Goal: Information Seeking & Learning: Learn about a topic

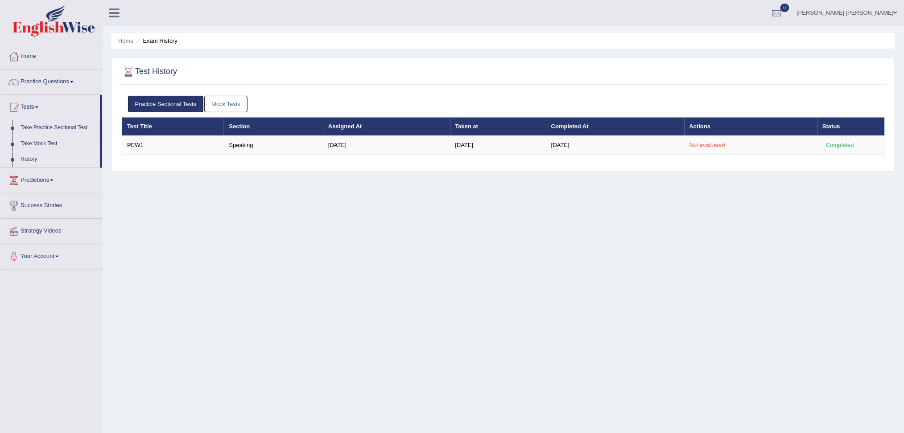
click at [573, 224] on div "Home Exam History Test History Practice Sectional Tests Mock Tests Test Title S…" at bounding box center [503, 223] width 801 height 446
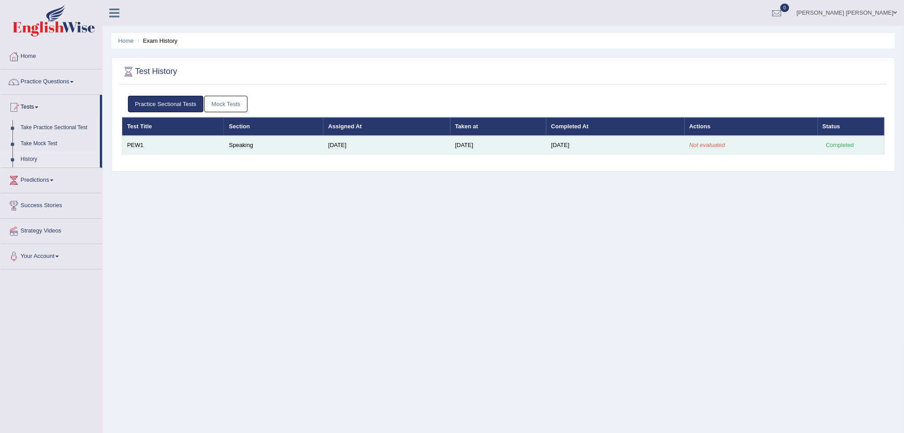
click at [828, 152] on td "Completed" at bounding box center [851, 145] width 67 height 19
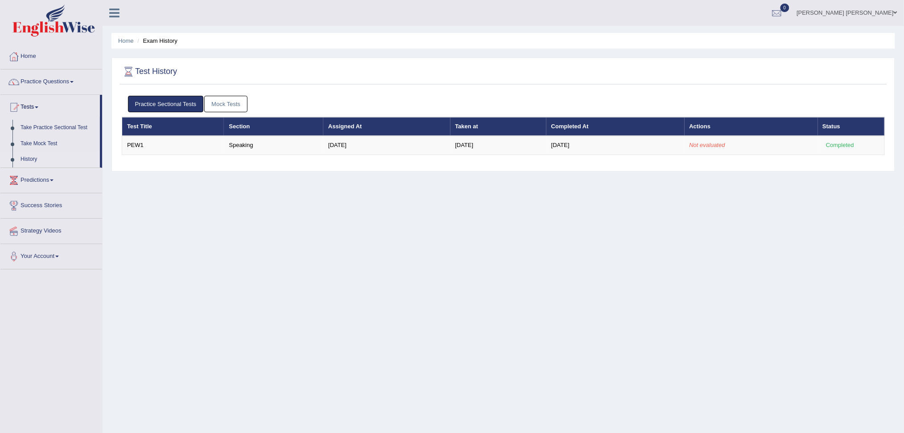
click at [280, 161] on div "Practice Sectional Tests Mock Tests Test Title Section Assigned At Taken at Com…" at bounding box center [503, 128] width 767 height 75
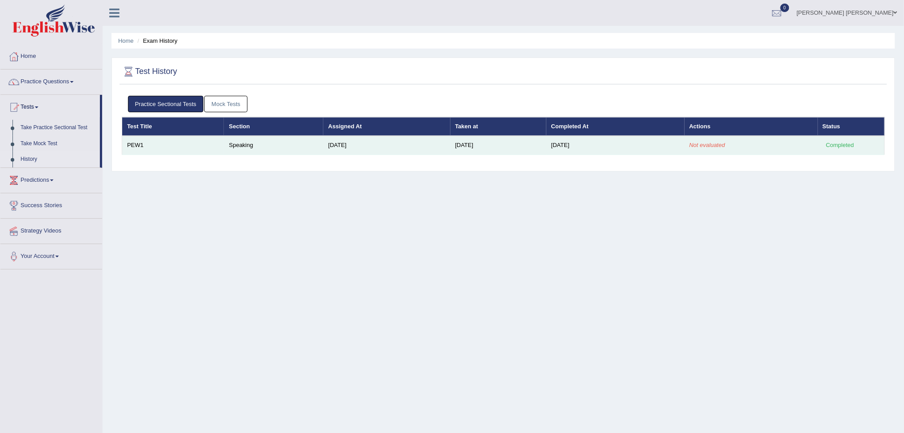
click at [270, 151] on td "Speaking" at bounding box center [273, 145] width 99 height 19
click at [255, 144] on td "Speaking" at bounding box center [273, 145] width 99 height 19
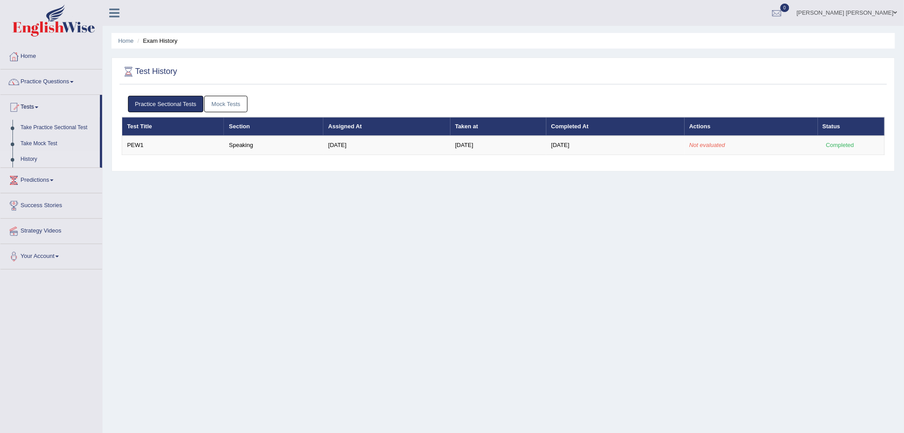
click at [173, 103] on link "Practice Sectional Tests" at bounding box center [166, 104] width 76 height 17
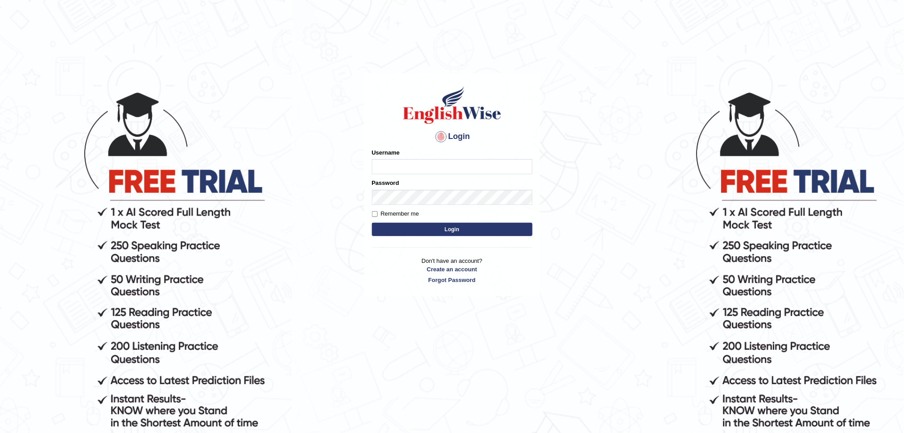
click at [431, 161] on input "Username" at bounding box center [452, 166] width 161 height 15
type input "SantiagoA"
click at [483, 230] on button "Login" at bounding box center [452, 229] width 161 height 13
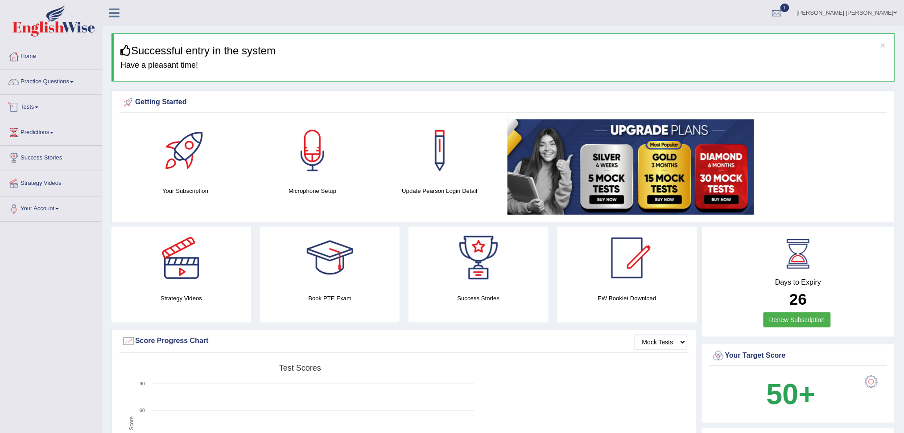
click at [17, 105] on div at bounding box center [13, 107] width 13 height 13
click at [26, 159] on link "History" at bounding box center [58, 160] width 83 height 16
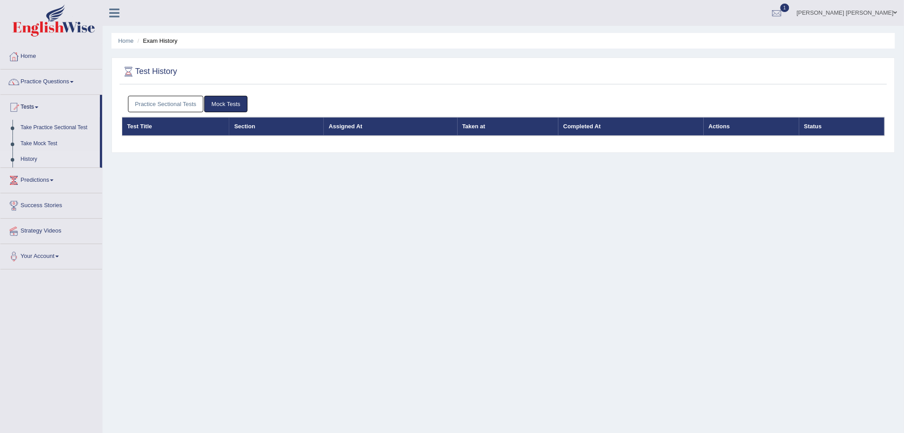
click at [192, 103] on link "Practice Sectional Tests" at bounding box center [166, 104] width 76 height 17
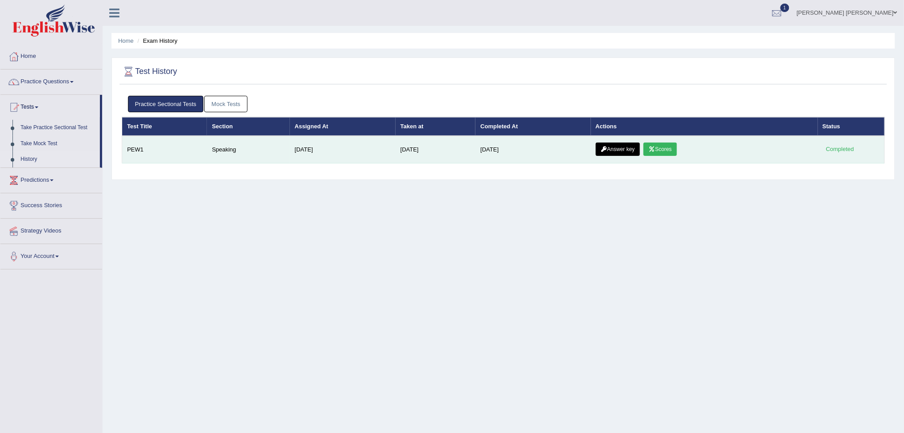
click at [675, 149] on link "Scores" at bounding box center [660, 149] width 33 height 13
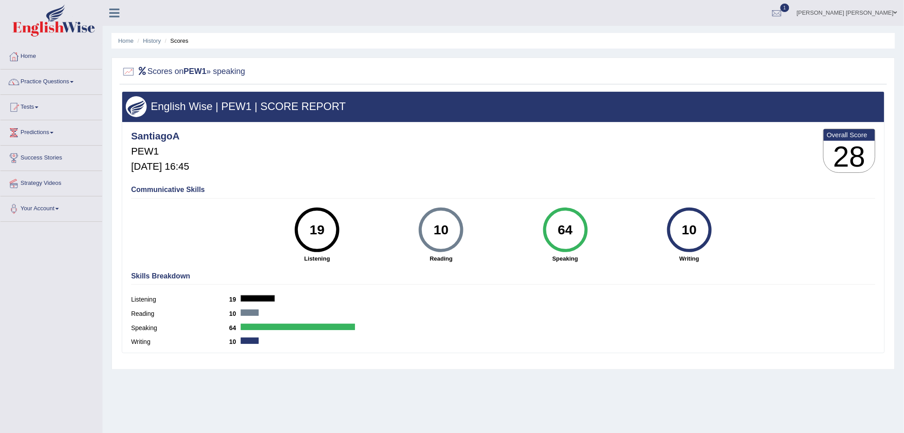
click at [327, 232] on div "19" at bounding box center [317, 229] width 33 height 37
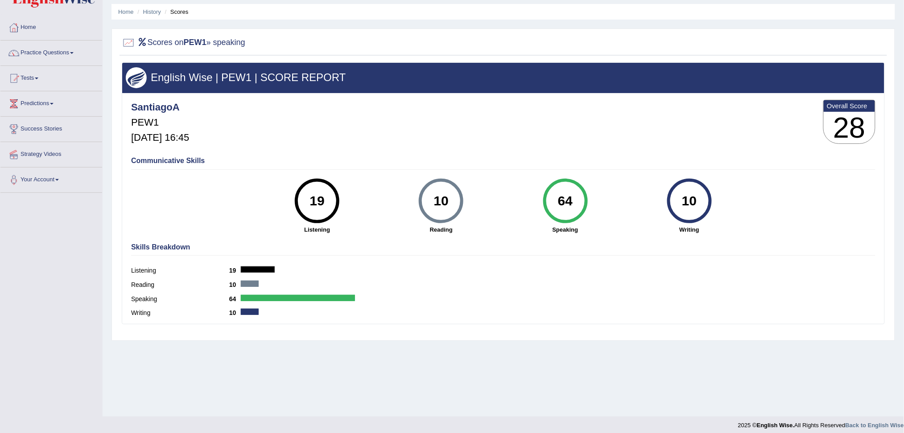
scroll to position [30, 0]
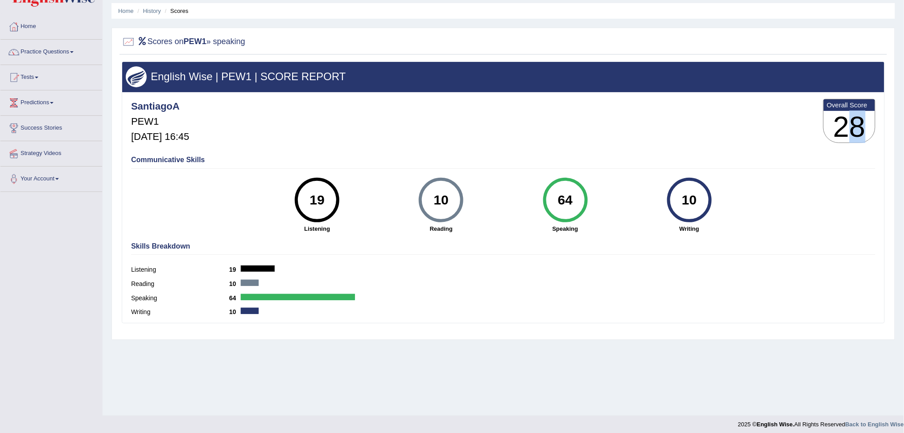
drag, startPoint x: 843, startPoint y: 118, endPoint x: 864, endPoint y: 123, distance: 21.2
click at [864, 123] on h3 "28" at bounding box center [849, 127] width 51 height 32
click at [864, 152] on div "Communicative Skills 19 Listening 10 Reading 64 Speaking 10 Writing" at bounding box center [503, 194] width 749 height 84
drag, startPoint x: 701, startPoint y: 206, endPoint x: 346, endPoint y: 203, distance: 355.4
click at [346, 178] on div "19 Listening 10 Reading 64 Speaking 10 Writing" at bounding box center [503, 178] width 744 height 0
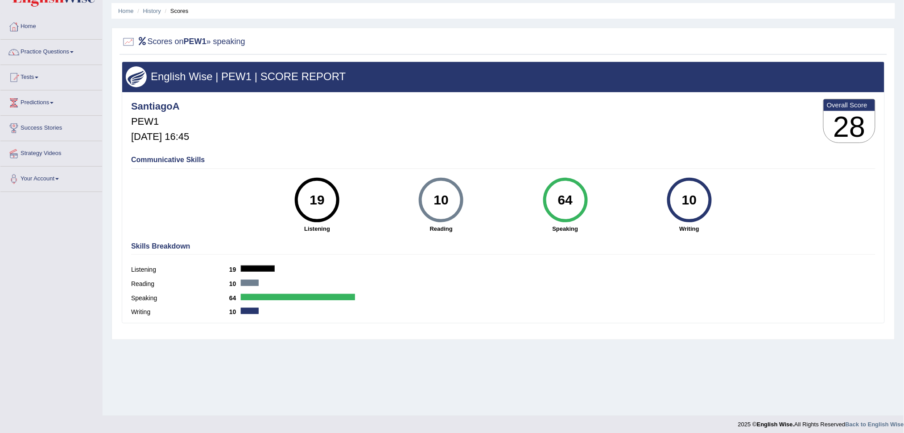
click at [491, 274] on div "Listening 19" at bounding box center [503, 271] width 744 height 14
drag, startPoint x: 313, startPoint y: 193, endPoint x: 354, endPoint y: 203, distance: 42.3
click at [354, 203] on div "19 Listening" at bounding box center [317, 205] width 124 height 55
click at [659, 276] on div "Listening 19" at bounding box center [503, 271] width 744 height 14
drag, startPoint x: 425, startPoint y: 195, endPoint x: 403, endPoint y: 194, distance: 22.7
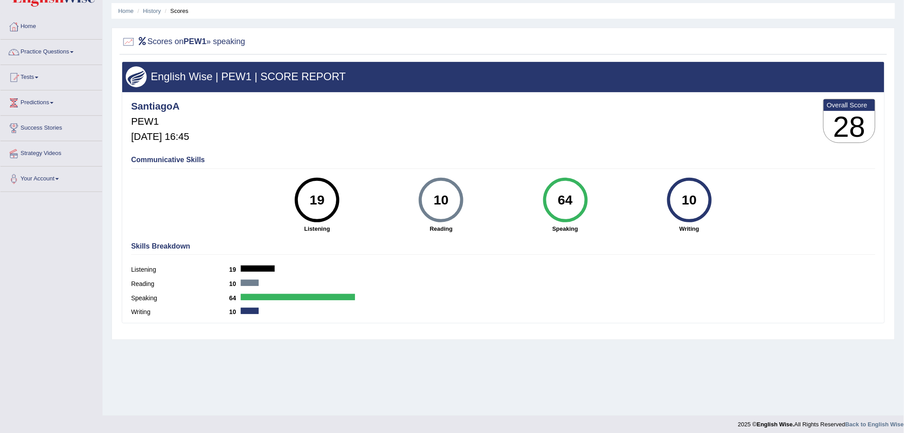
click at [409, 196] on div "10 Reading" at bounding box center [441, 205] width 124 height 55
drag, startPoint x: 333, startPoint y: 200, endPoint x: 317, endPoint y: 201, distance: 16.5
click at [317, 201] on div "19" at bounding box center [317, 200] width 33 height 37
drag, startPoint x: 308, startPoint y: 198, endPoint x: 351, endPoint y: 206, distance: 43.5
click at [350, 204] on div "19 Listening" at bounding box center [317, 205] width 124 height 55
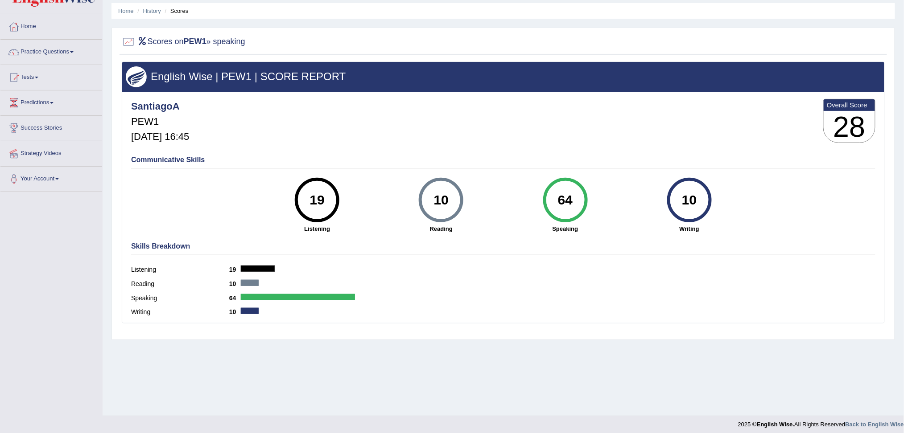
click at [374, 242] on div "Skills Breakdown Listening 19 Reading 10 Speaking 64 Writing 10" at bounding box center [503, 280] width 749 height 85
click at [619, 234] on div "Communicative Skills 19 Listening 10 Reading 64 Speaking 10 Writing" at bounding box center [503, 194] width 749 height 84
drag, startPoint x: 326, startPoint y: 202, endPoint x: 309, endPoint y: 195, distance: 17.8
click at [309, 195] on div "19" at bounding box center [317, 200] width 33 height 37
click at [643, 279] on div "Reading 10" at bounding box center [503, 285] width 744 height 14
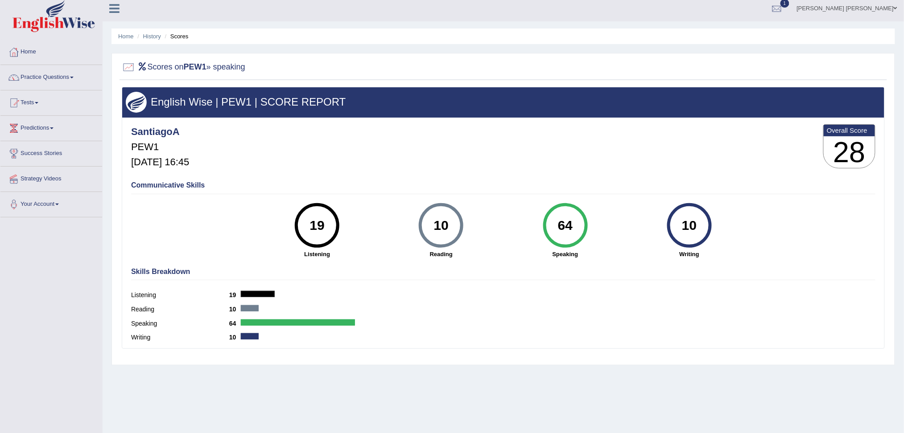
scroll to position [0, 0]
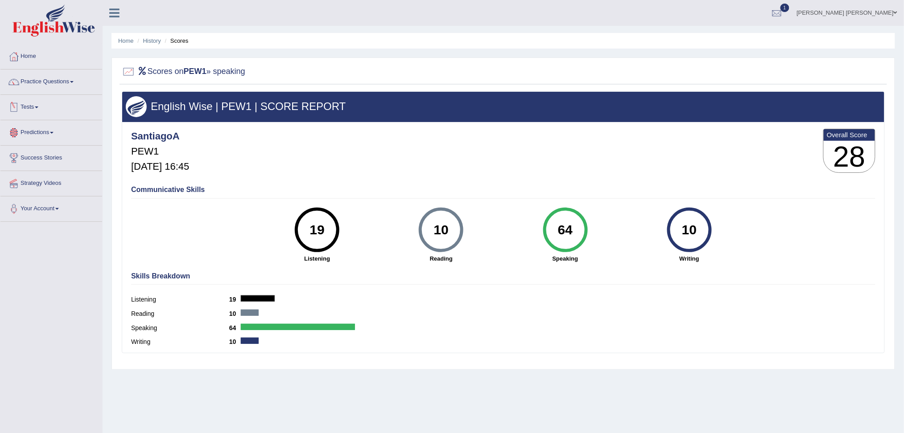
click at [26, 103] on link "Tests" at bounding box center [51, 106] width 102 height 22
click at [77, 121] on link "Take Practice Sectional Test" at bounding box center [58, 128] width 83 height 16
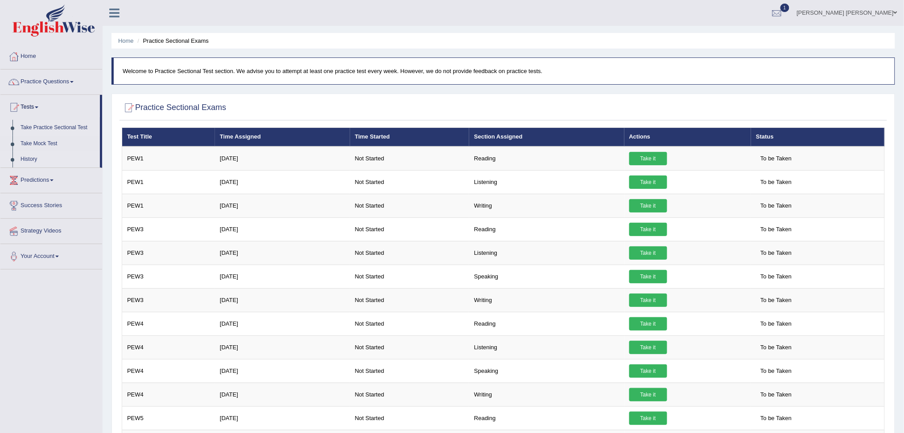
click at [30, 157] on link "History" at bounding box center [58, 160] width 83 height 16
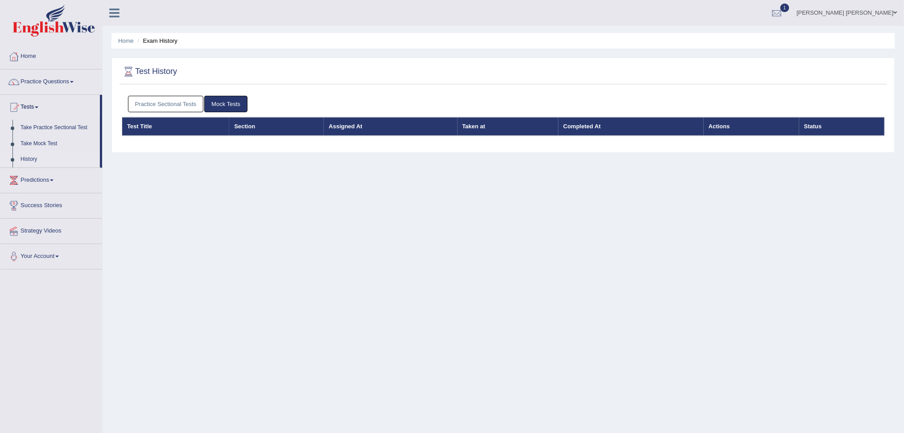
click at [166, 99] on link "Practice Sectional Tests" at bounding box center [166, 104] width 76 height 17
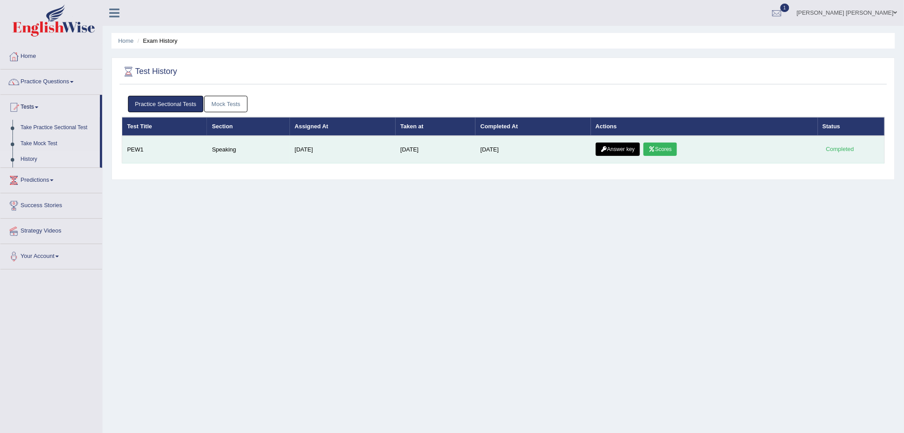
click at [600, 143] on link "Answer key" at bounding box center [618, 149] width 44 height 13
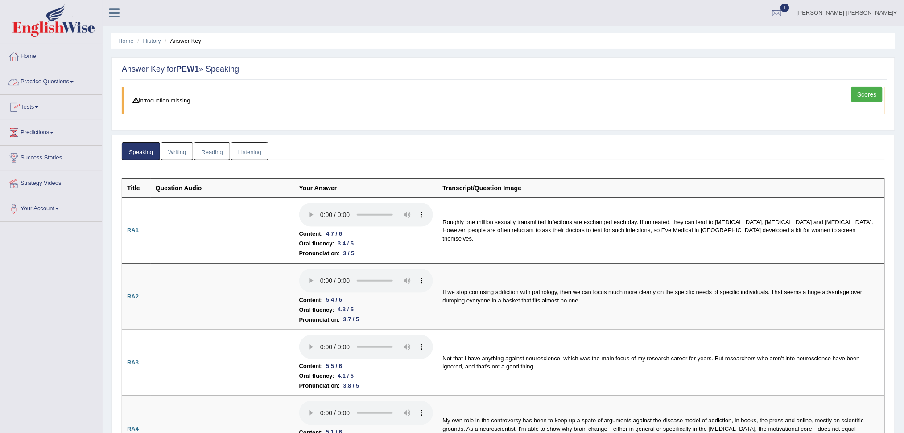
click at [181, 149] on link "Writing" at bounding box center [177, 151] width 32 height 18
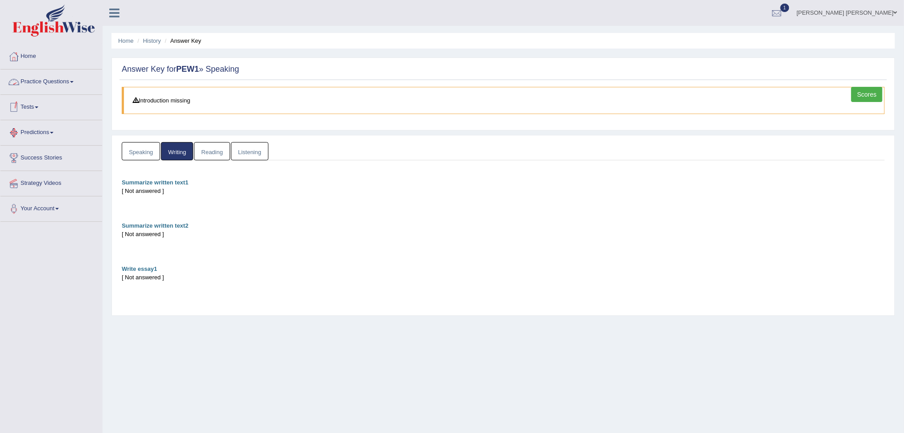
click at [43, 78] on link "Practice Questions" at bounding box center [51, 81] width 102 height 22
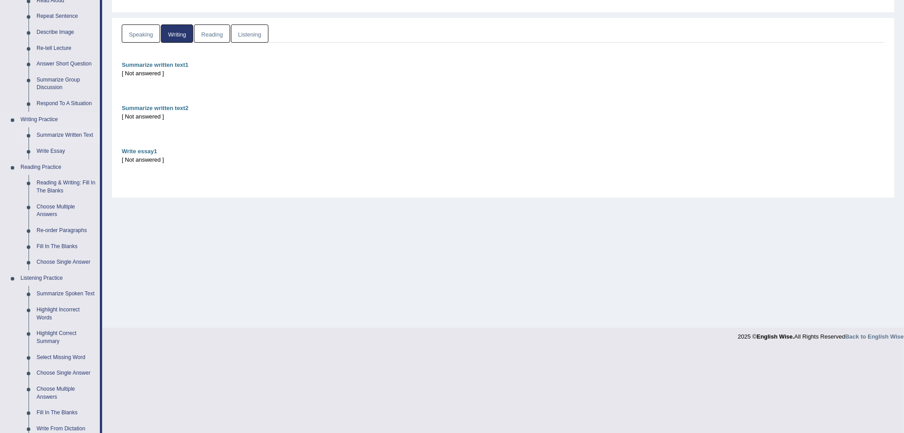
scroll to position [119, 0]
click at [81, 134] on link "Summarize Written Text" at bounding box center [66, 134] width 67 height 16
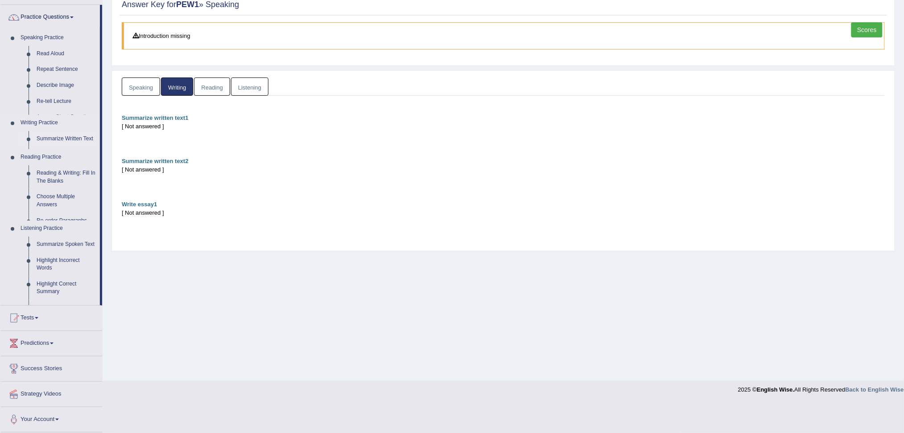
scroll to position [34, 0]
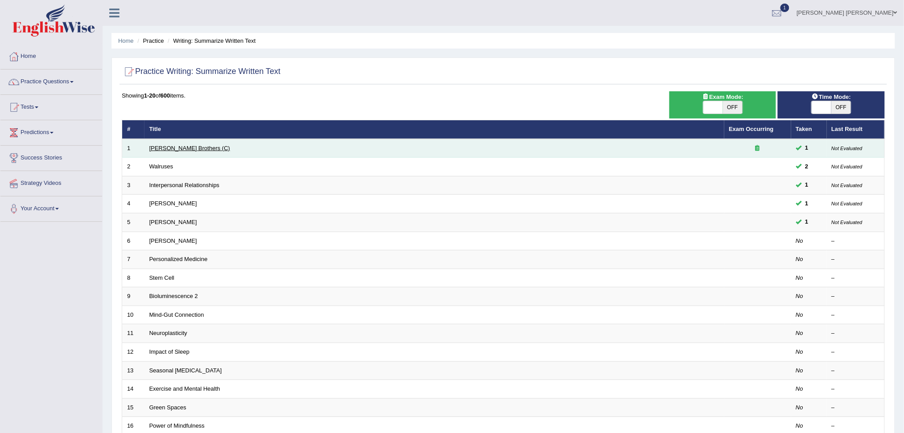
click at [169, 147] on link "[PERSON_NAME] Brothers (C)" at bounding box center [189, 148] width 81 height 7
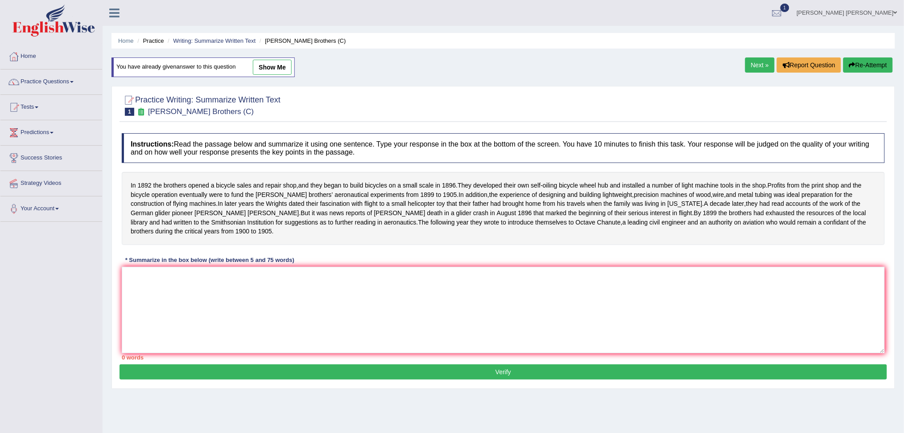
click at [276, 63] on link "show me" at bounding box center [272, 67] width 39 height 15
type textarea "In 1892 the brothers opened a bicycle sales and repair shop, and they began to …"
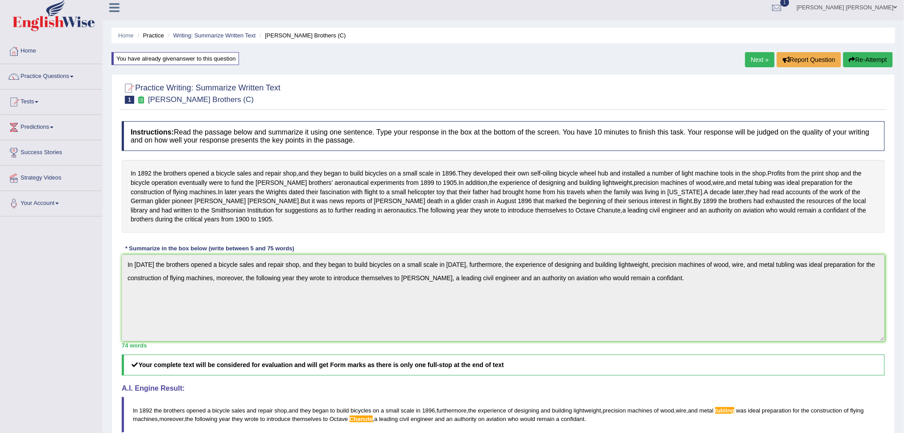
scroll to position [1, 0]
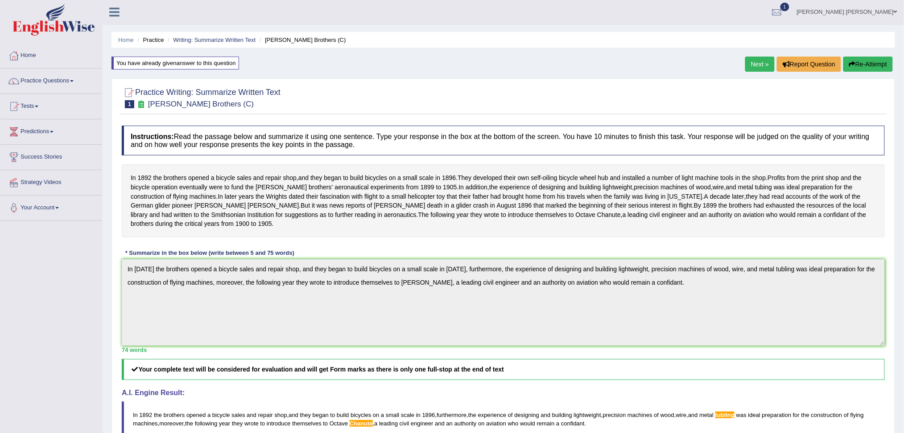
click at [754, 62] on link "Next »" at bounding box center [759, 64] width 29 height 15
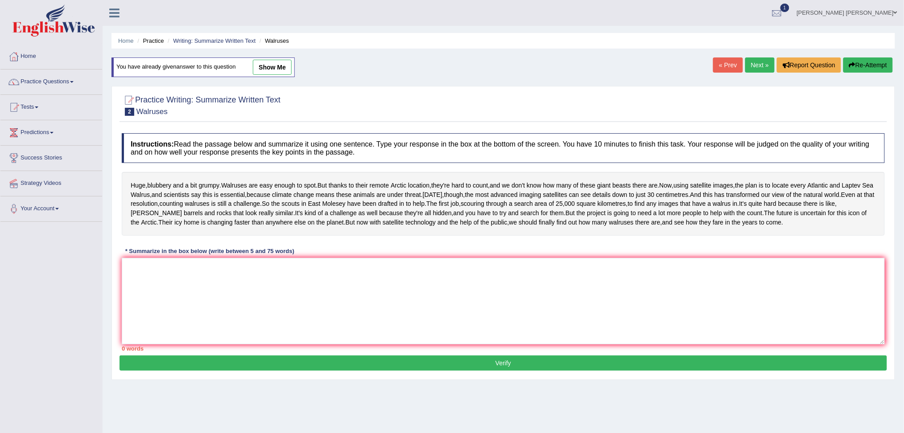
click at [753, 65] on link "Next »" at bounding box center [759, 65] width 29 height 15
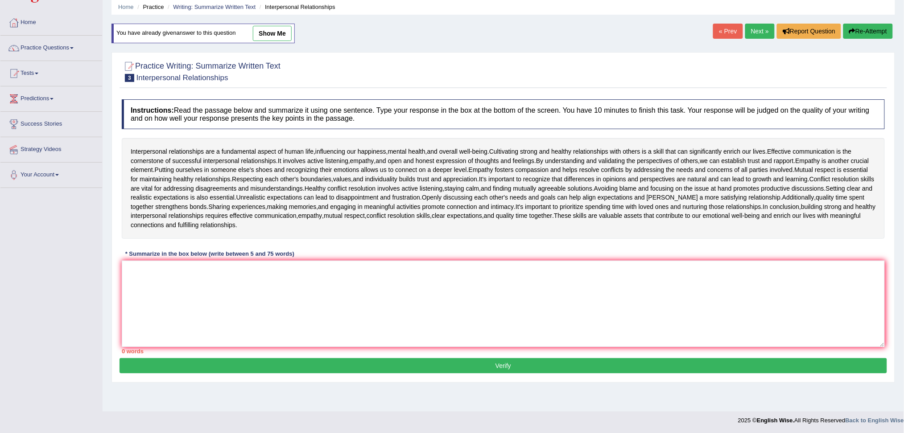
click at [270, 34] on link "show me" at bounding box center [272, 33] width 39 height 15
type textarea "Interpersonal relationship are a fundamental aspect of human life, influencing …"
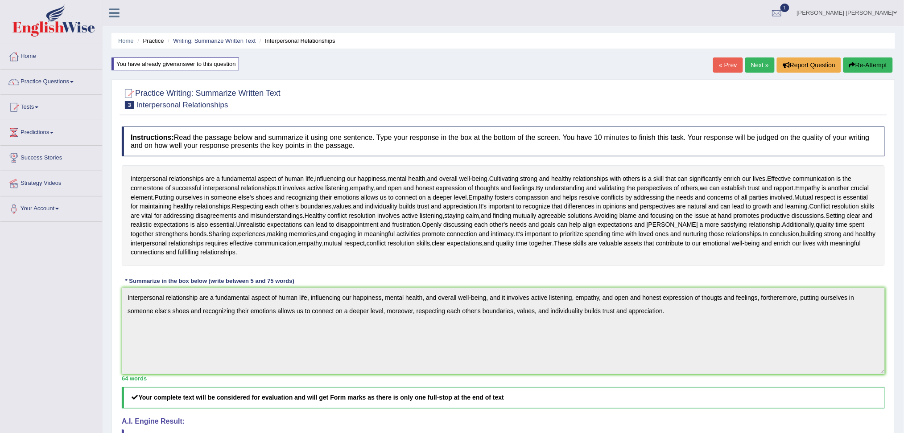
click at [751, 63] on link "Next »" at bounding box center [759, 65] width 29 height 15
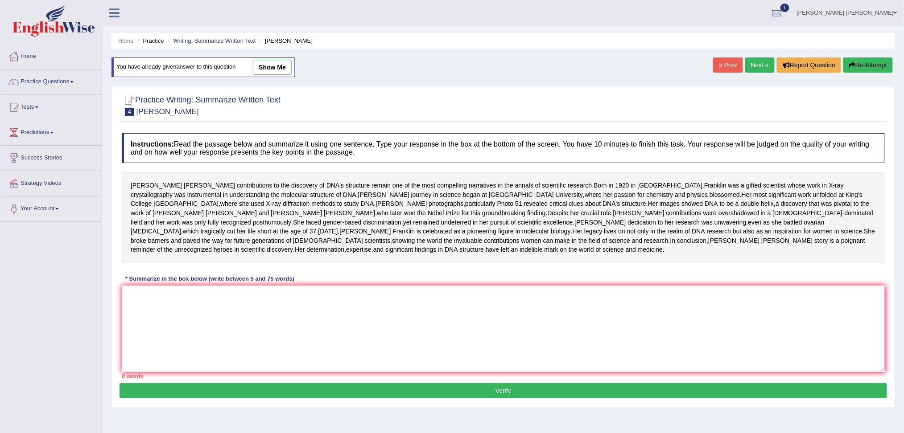
scroll to position [49, 0]
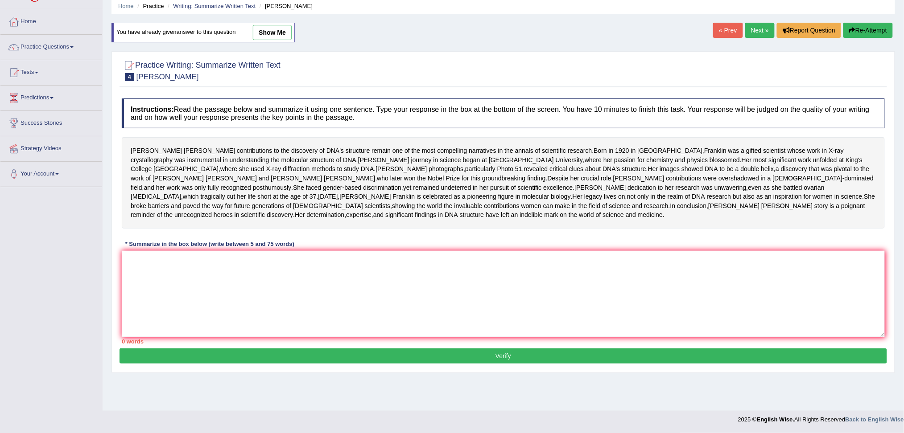
click at [283, 25] on link "show me" at bounding box center [272, 32] width 39 height 15
type textarea "[PERSON_NAME] contributions to the discovery of DNA's structure remain one of t…"
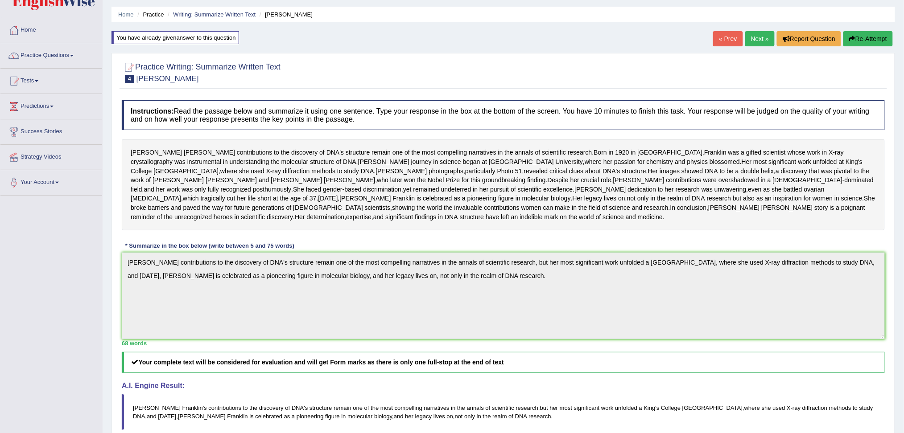
scroll to position [26, 0]
click at [753, 38] on link "Next »" at bounding box center [759, 39] width 29 height 15
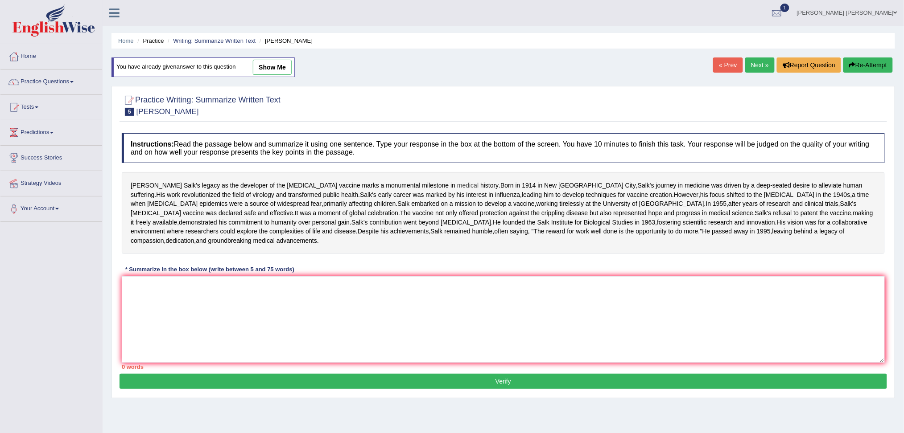
scroll to position [19, 0]
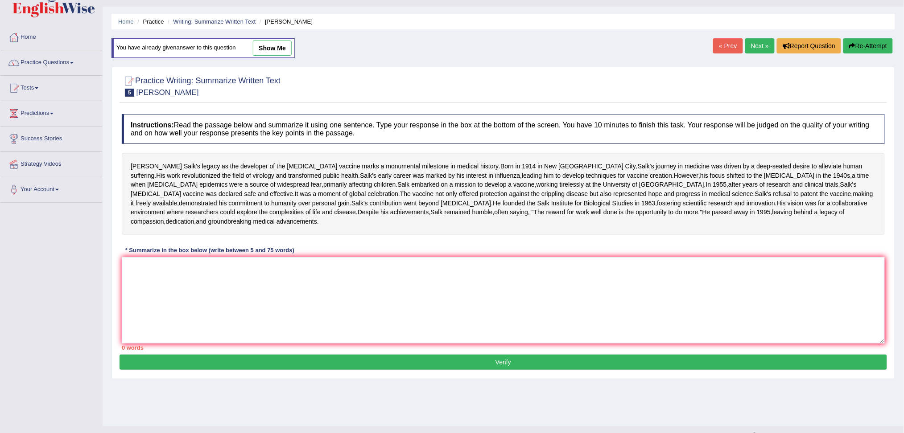
click at [287, 50] on link "show me" at bounding box center [272, 48] width 39 height 15
type textarea "[PERSON_NAME] legacy as the developer of the [MEDICAL_DATA] marks a monumental …"
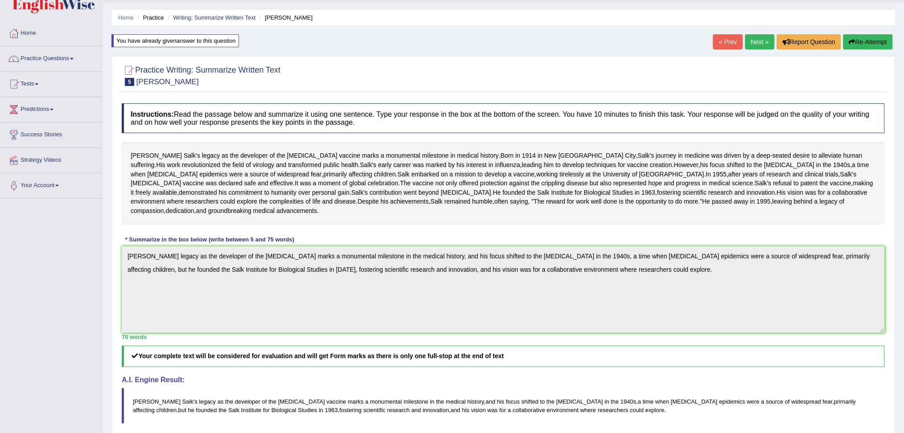
scroll to position [21, 0]
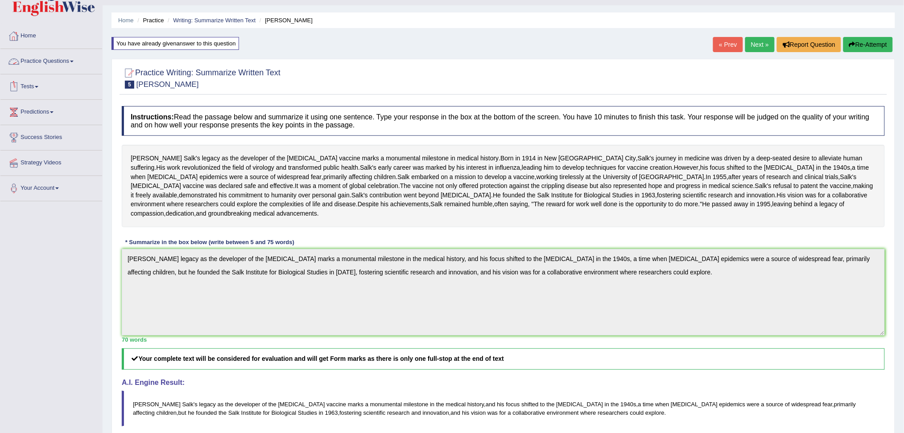
click at [49, 58] on link "Practice Questions" at bounding box center [51, 60] width 102 height 22
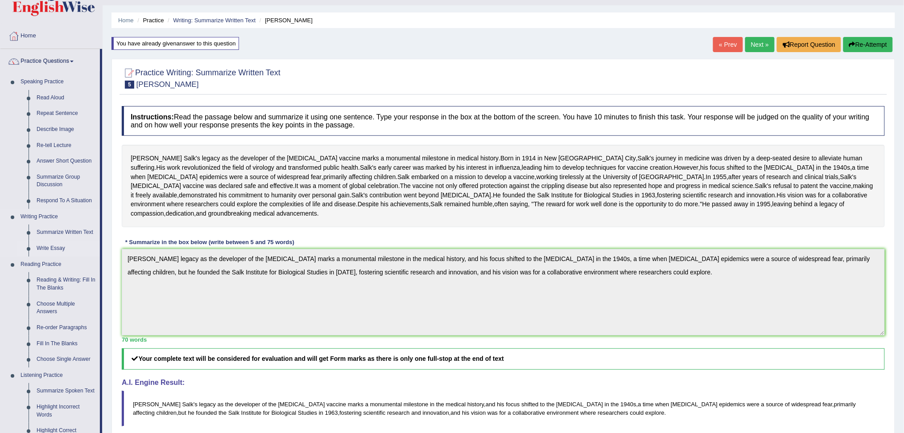
click at [54, 245] on link "Write Essay" at bounding box center [66, 249] width 67 height 16
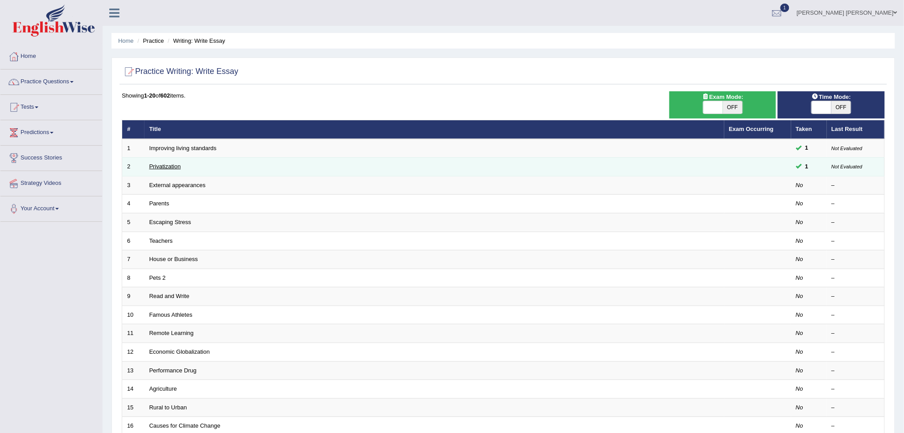
click at [162, 163] on link "Privatization" at bounding box center [165, 166] width 32 height 7
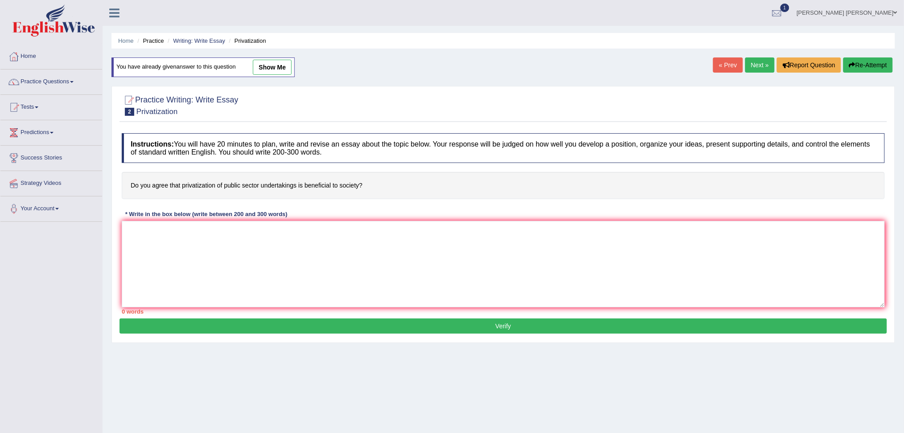
click at [276, 72] on link "show me" at bounding box center [272, 67] width 39 height 15
type textarea "In [DATE] world, there are a discussion in if is the privatization of public se…"
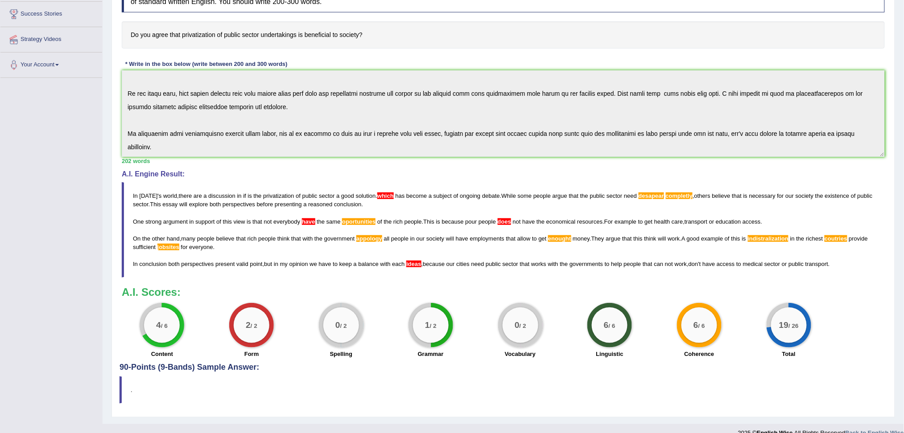
scroll to position [145, 0]
click at [798, 372] on div "Practice Writing: Write Essay 2 Privatization Instructions: You will have 20 mi…" at bounding box center [503, 175] width 784 height 482
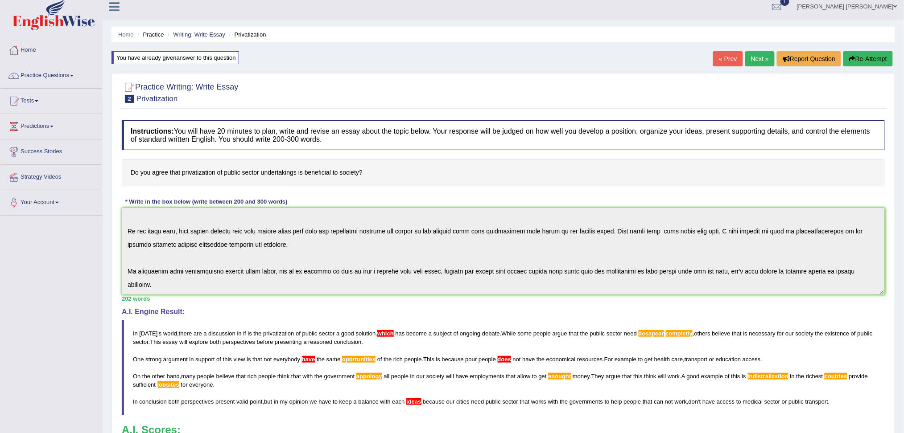
scroll to position [6, 0]
click at [718, 59] on link "« Prev" at bounding box center [727, 59] width 29 height 15
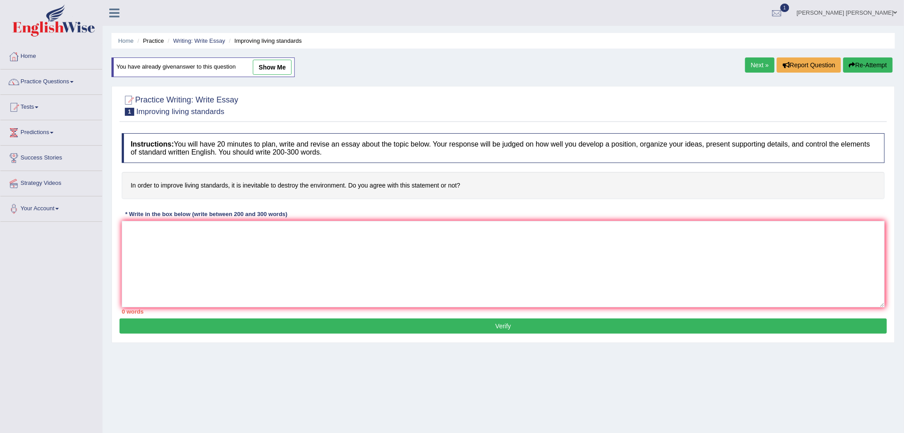
click at [277, 62] on link "show me" at bounding box center [272, 67] width 39 height 15
type textarea "In today's world, the way how the people is living has high levels of standards…"
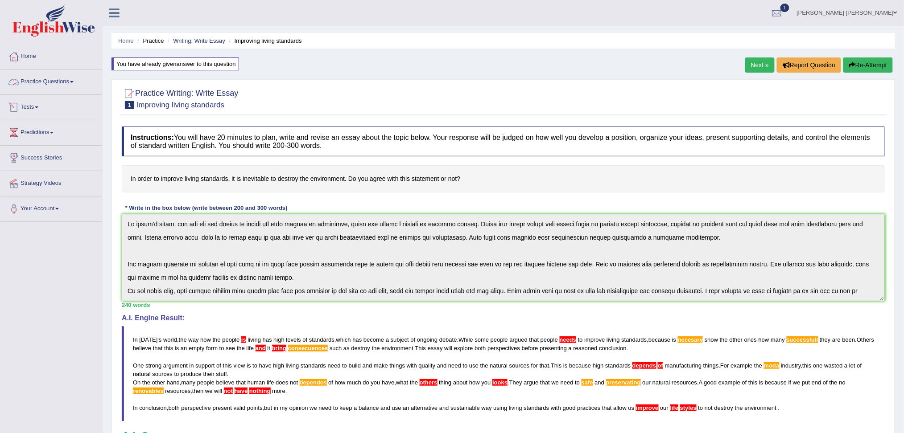
click at [61, 74] on link "Practice Questions" at bounding box center [51, 81] width 102 height 22
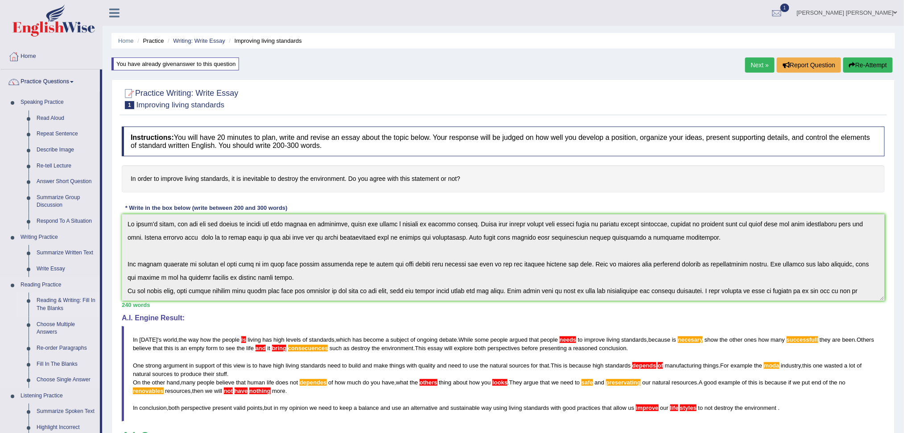
click at [48, 301] on link "Reading & Writing: Fill In The Blanks" at bounding box center [66, 305] width 67 height 24
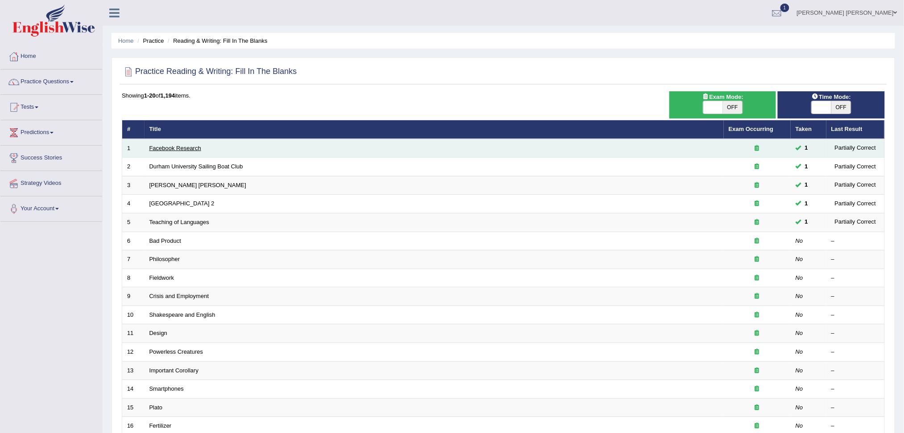
click at [180, 146] on link "Facebook Research" at bounding box center [175, 148] width 52 height 7
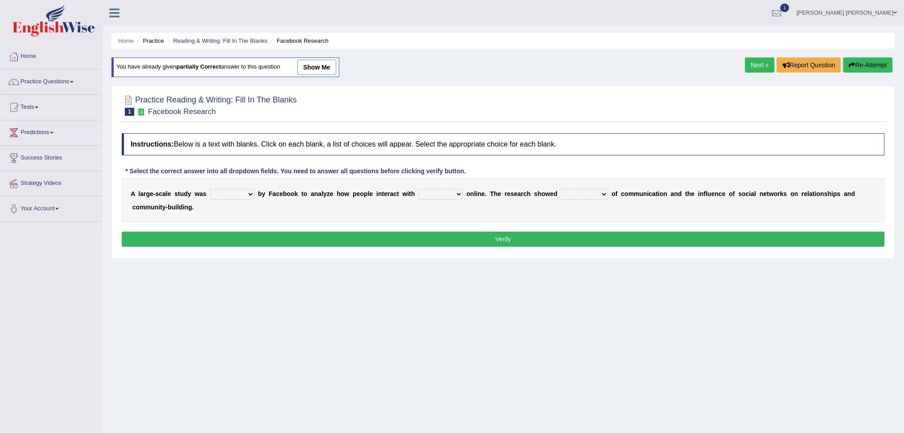
click at [304, 65] on link "show me" at bounding box center [316, 67] width 39 height 15
select select "made"
select select "another"
select select "advantages"
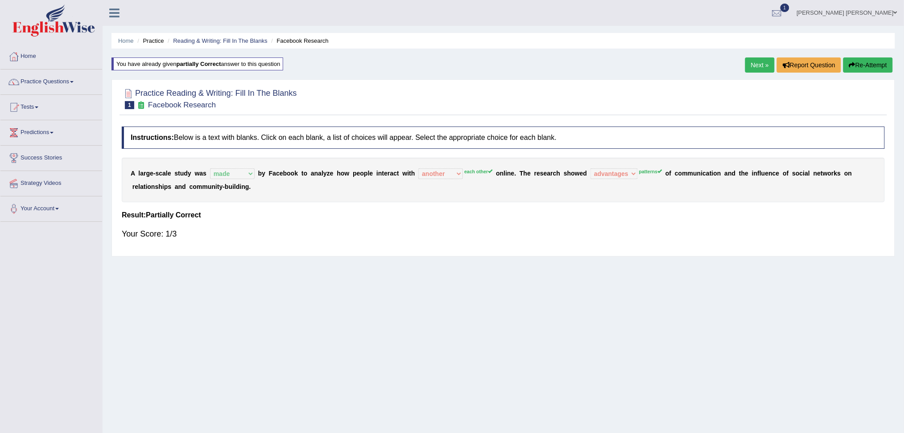
click at [759, 66] on link "Next »" at bounding box center [759, 65] width 29 height 15
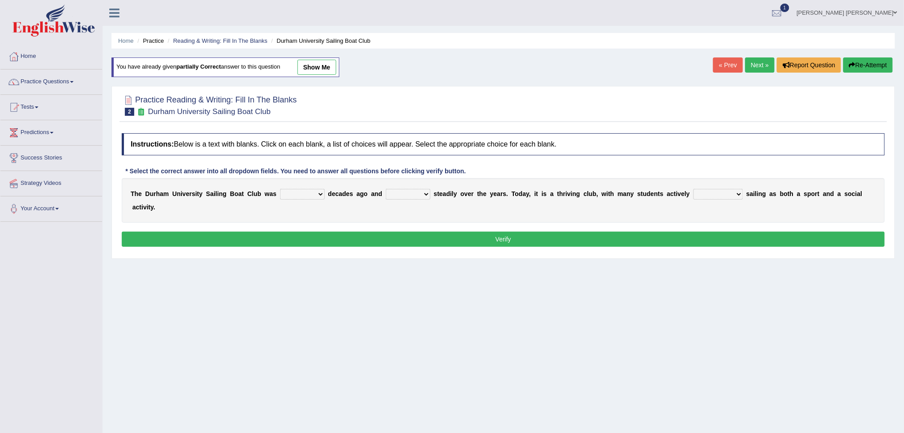
click at [326, 67] on link "show me" at bounding box center [316, 67] width 39 height 15
select select "founded"
select select "has grown"
select select "enjoy"
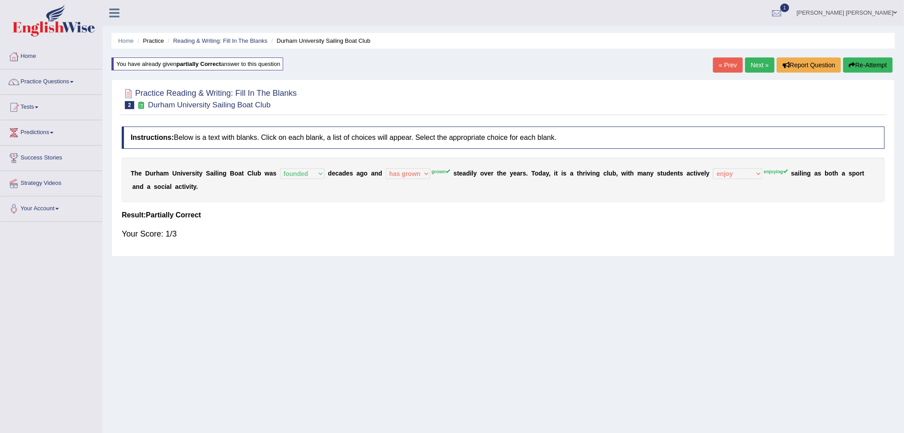
click at [760, 67] on link "Next »" at bounding box center [759, 65] width 29 height 15
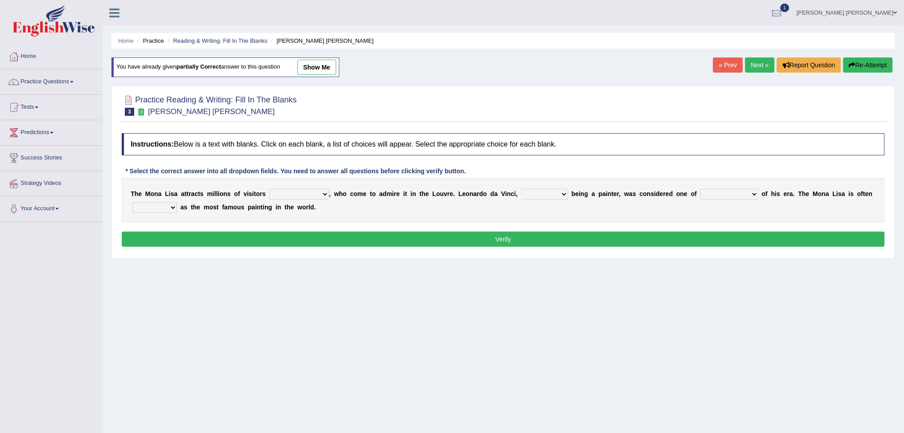
click at [325, 65] on link "show me" at bounding box center [316, 67] width 39 height 15
select select "around the year"
select select "as well as"
select select "the best artists"
select select "described"
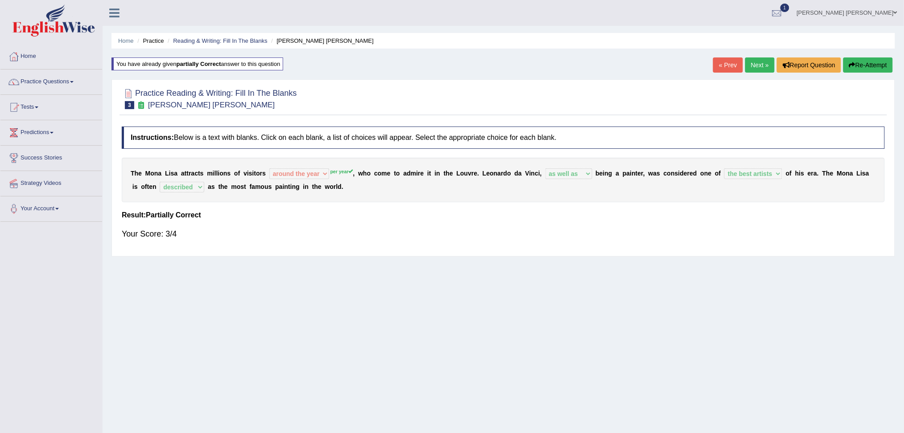
click at [757, 67] on link "Next »" at bounding box center [759, 65] width 29 height 15
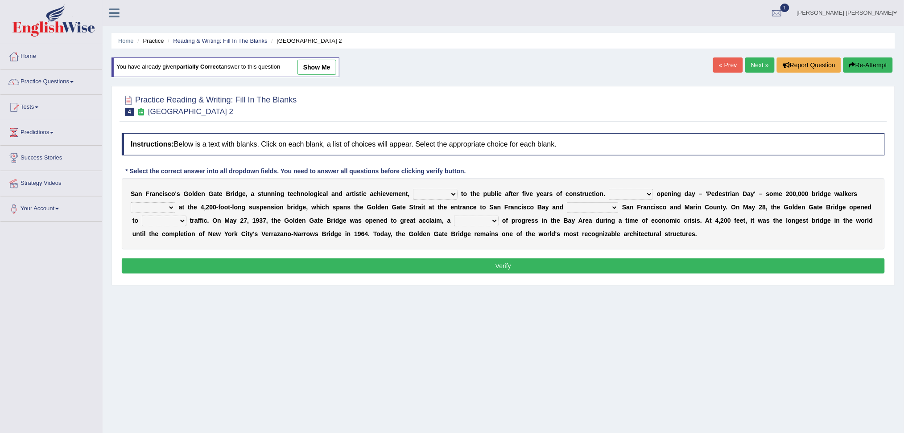
click at [320, 66] on link "show me" at bounding box center [316, 67] width 39 height 15
select select "opens"
select select "During"
select select "looked"
select select "connects"
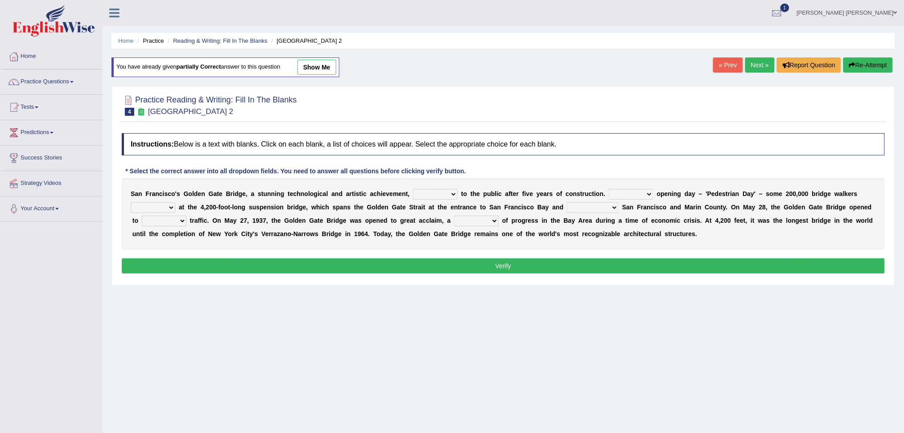
select select "vehicular"
select select "symbol"
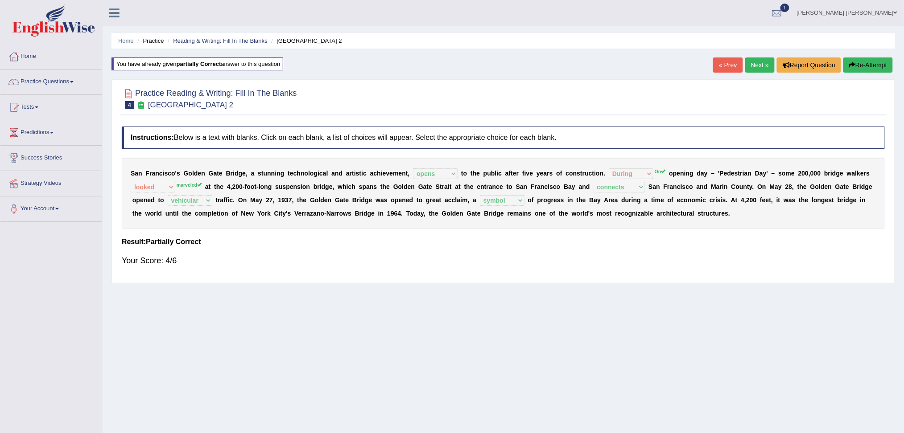
click at [750, 66] on link "Next »" at bounding box center [759, 65] width 29 height 15
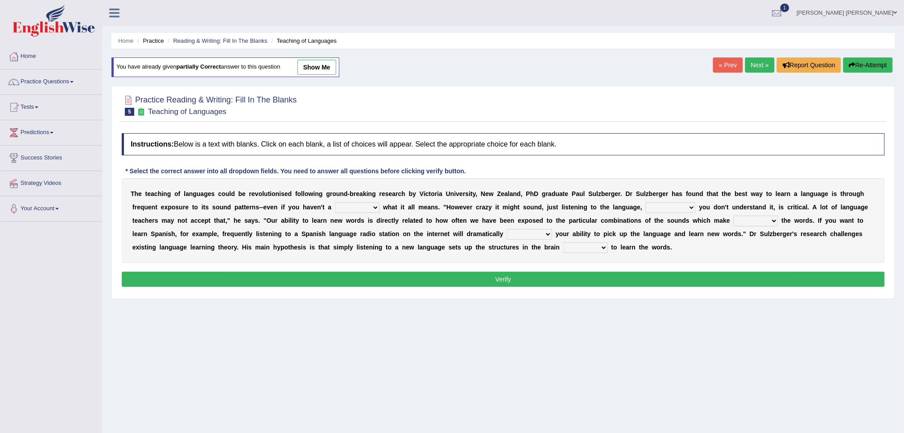
click at [327, 66] on link "show me" at bounding box center [316, 67] width 39 height 15
select select "clue"
select select "but also"
select select "up"
select select "evaluate"
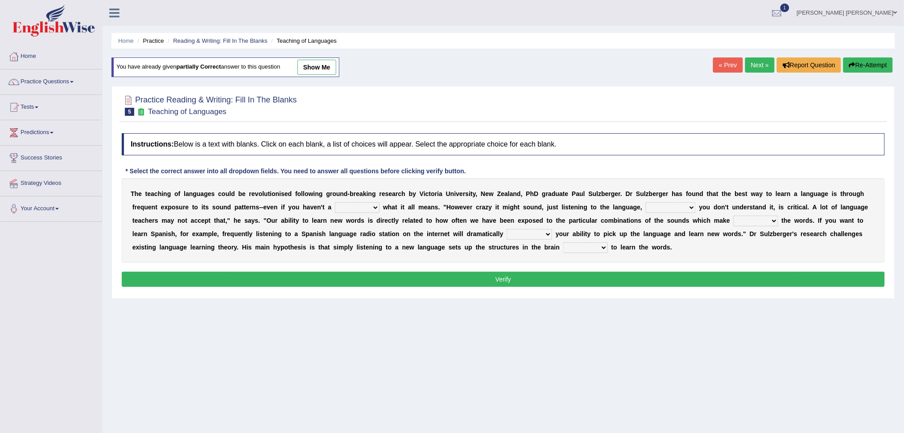
select select "requiring"
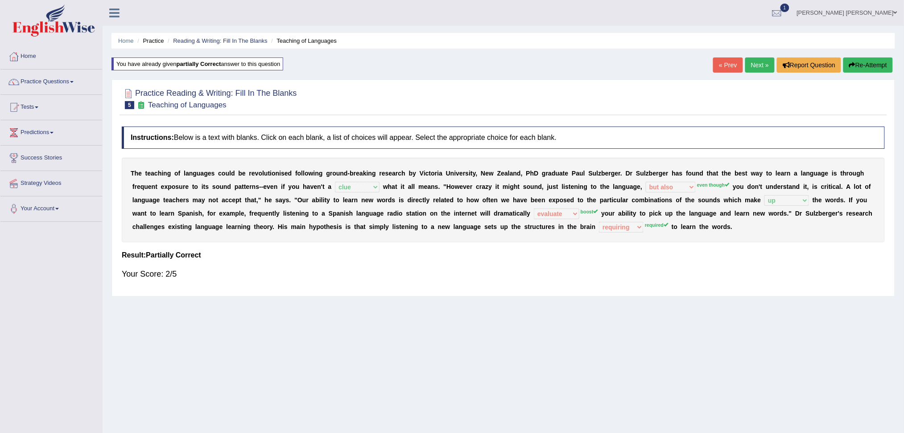
click at [759, 68] on link "Next »" at bounding box center [759, 65] width 29 height 15
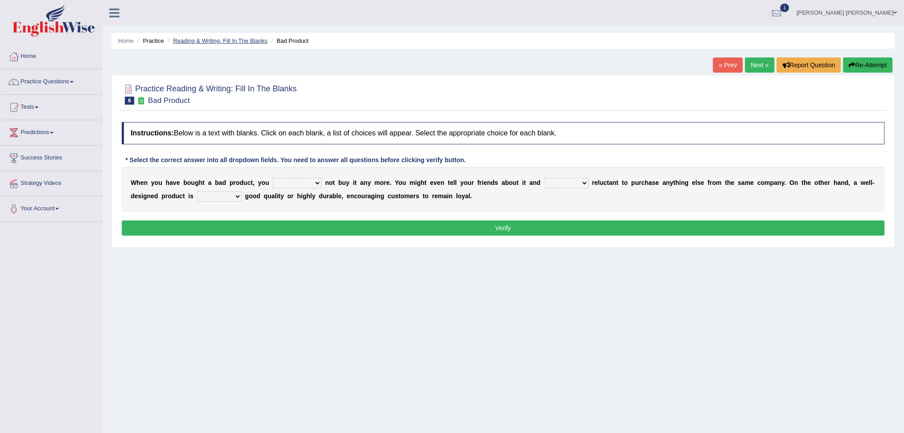
click at [219, 42] on link "Reading & Writing: Fill In The Blanks" at bounding box center [220, 40] width 94 height 7
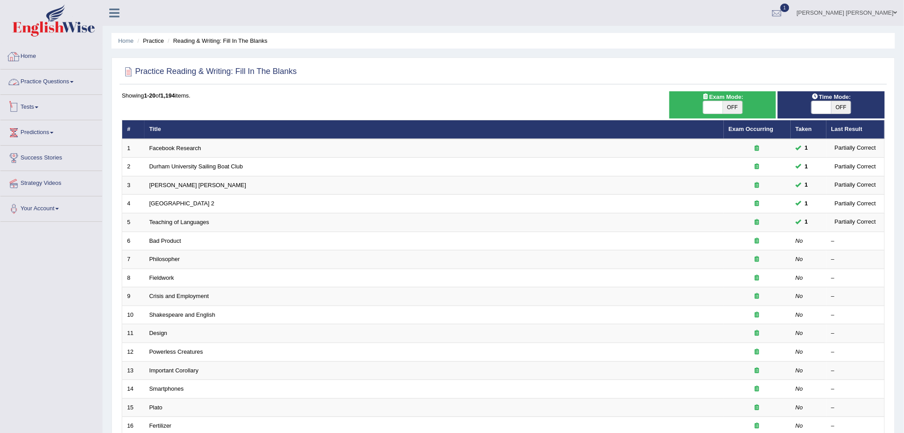
click at [55, 86] on link "Practice Questions" at bounding box center [51, 81] width 102 height 22
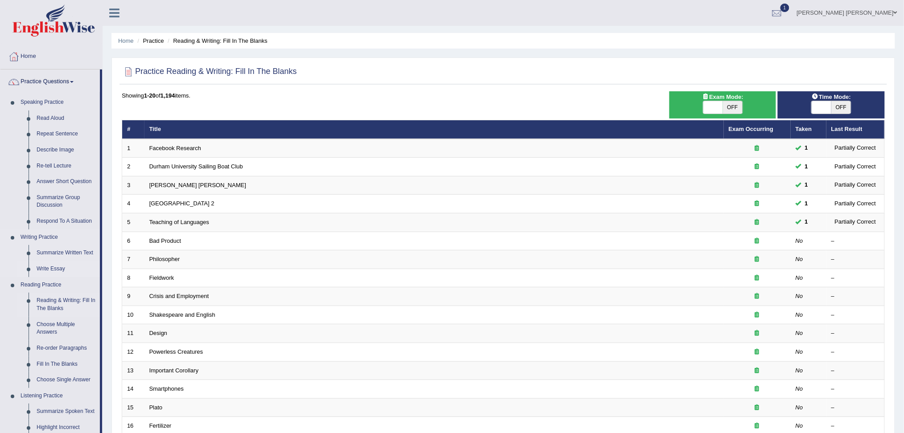
click at [52, 268] on link "Write Essay" at bounding box center [66, 269] width 67 height 16
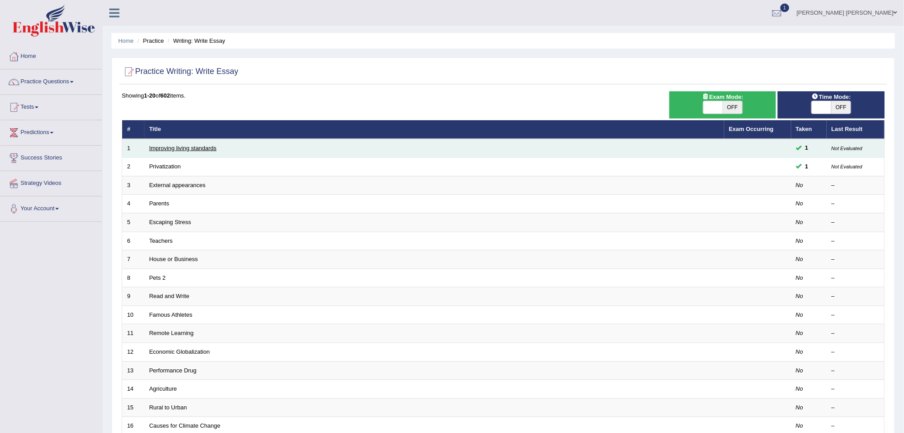
click at [186, 146] on link "Improving living standards" at bounding box center [182, 148] width 67 height 7
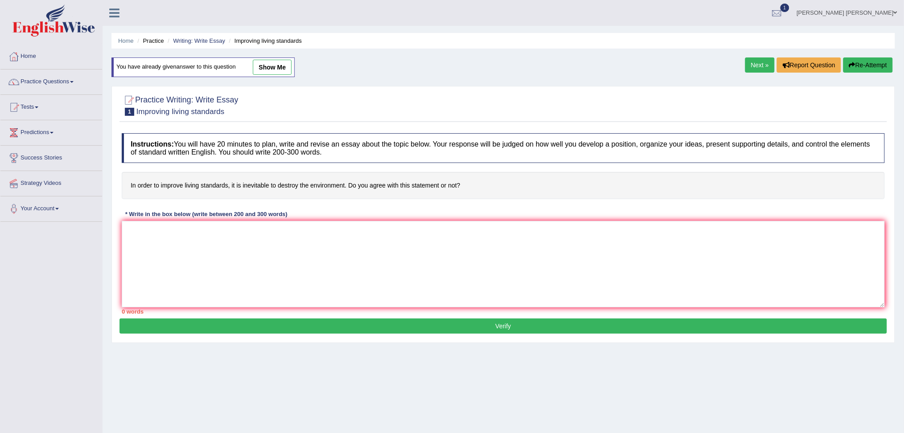
click at [279, 68] on link "show me" at bounding box center [272, 67] width 39 height 15
type textarea "In today's world, the way how the people is living has high levels of standards…"
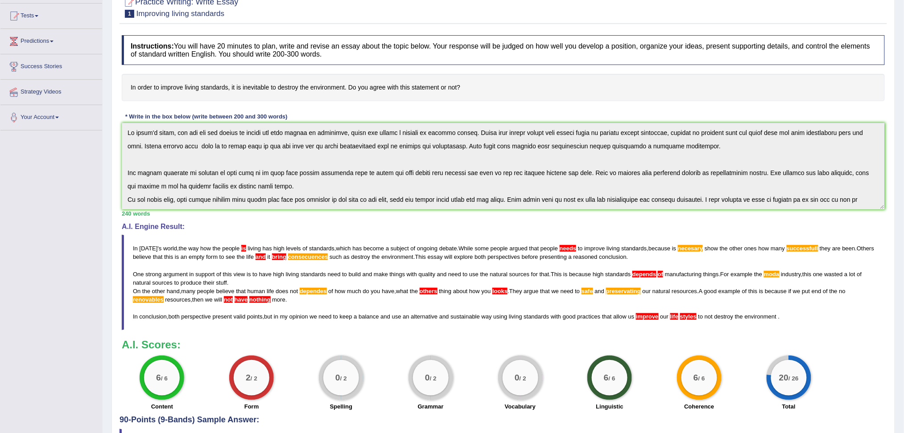
scroll to position [158, 0]
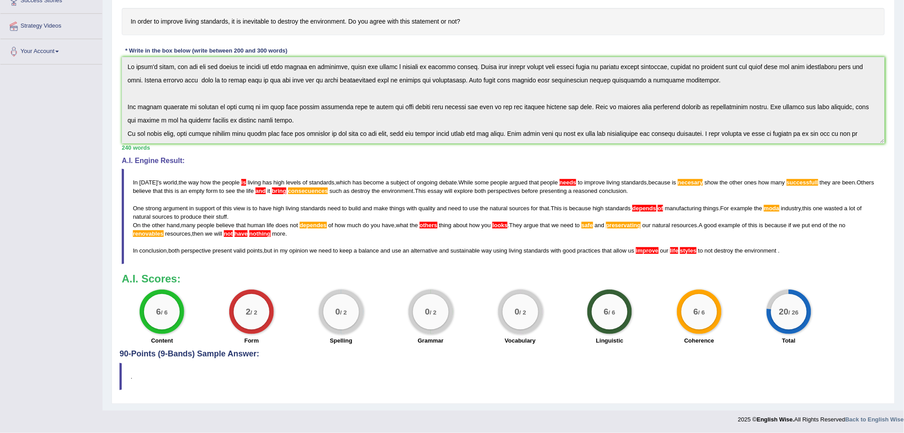
drag, startPoint x: 832, startPoint y: 190, endPoint x: 831, endPoint y: 271, distance: 81.6
click at [856, 308] on div "6 / 6 Content 2 / 2 Form 0 / 2 Spelling 0 / 2 Grammar 0 / 2 Vocabulary 6 / 6 Li…" at bounding box center [503, 319] width 772 height 58
click at [524, 356] on h4 "90-Points (9-Bands) Sample Answer:" at bounding box center [503, 161] width 767 height 396
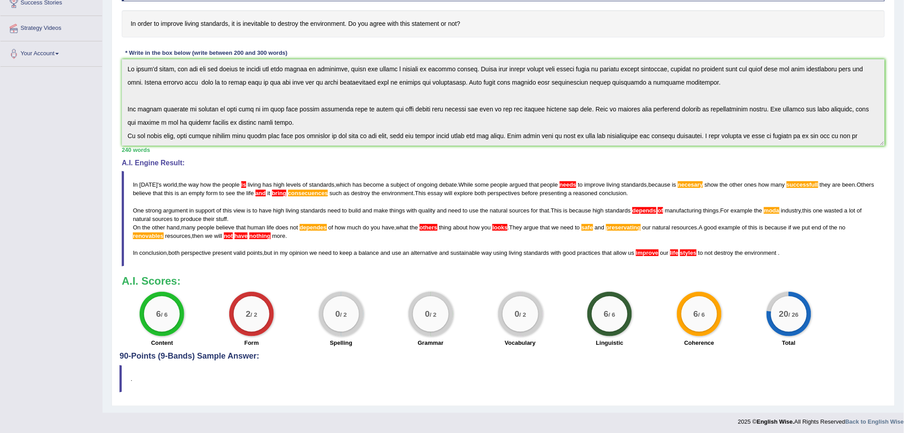
scroll to position [0, 0]
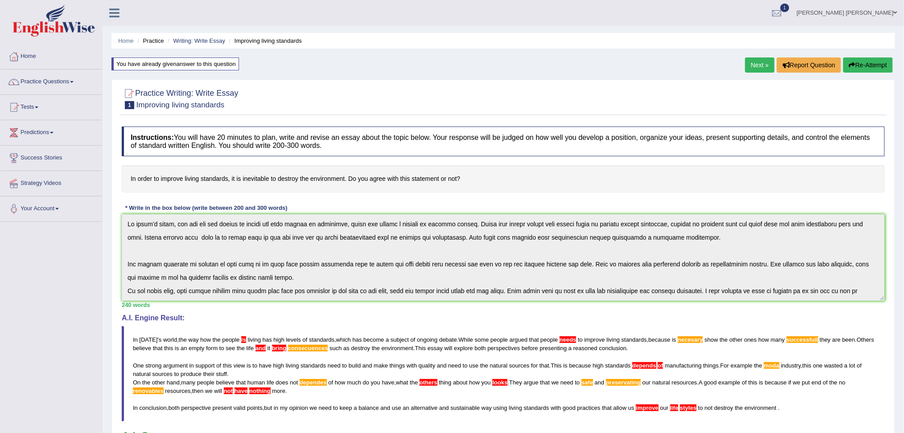
drag, startPoint x: 233, startPoint y: 280, endPoint x: 253, endPoint y: 137, distance: 144.0
click at [30, 74] on link "Practice Questions" at bounding box center [51, 81] width 102 height 22
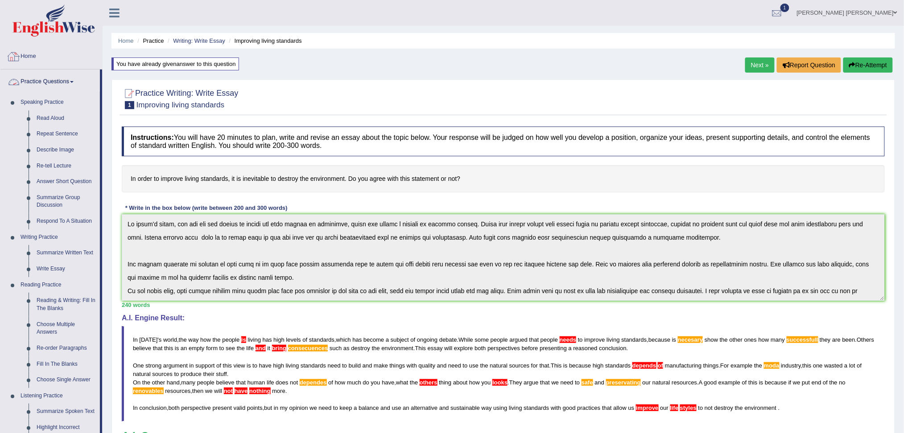
click at [38, 84] on link "Practice Questions" at bounding box center [49, 81] width 99 height 22
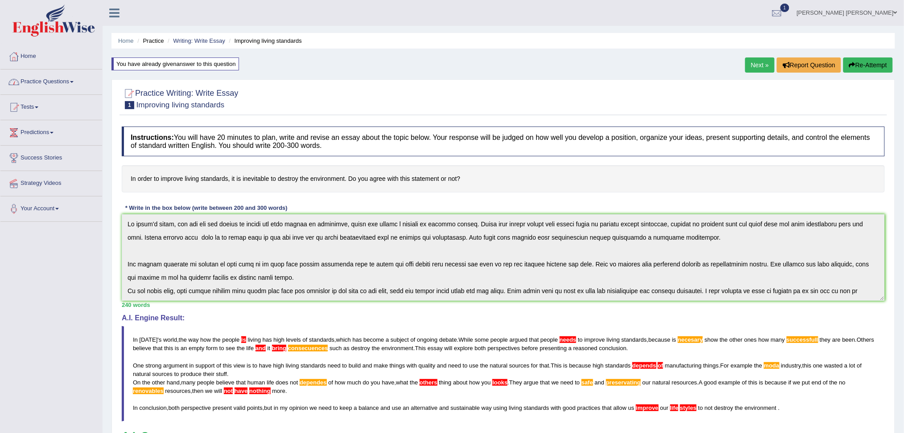
click at [46, 106] on link "Tests" at bounding box center [51, 106] width 102 height 22
click at [32, 152] on link "History" at bounding box center [58, 160] width 83 height 16
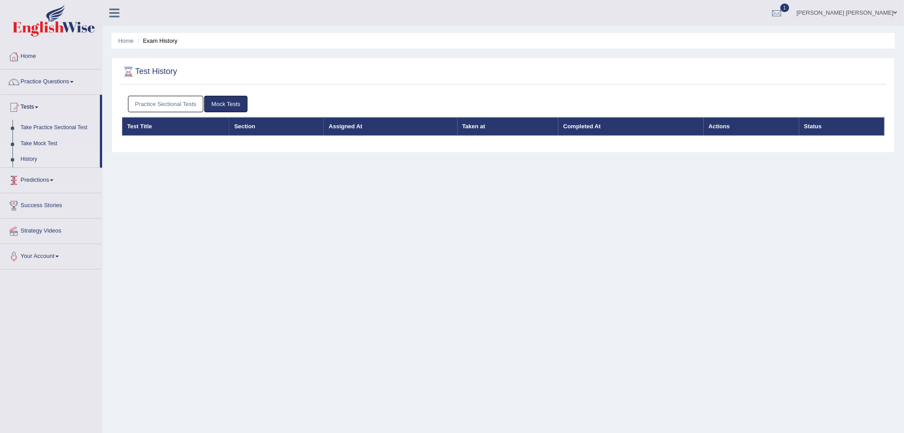
click at [178, 101] on link "Practice Sectional Tests" at bounding box center [166, 104] width 76 height 17
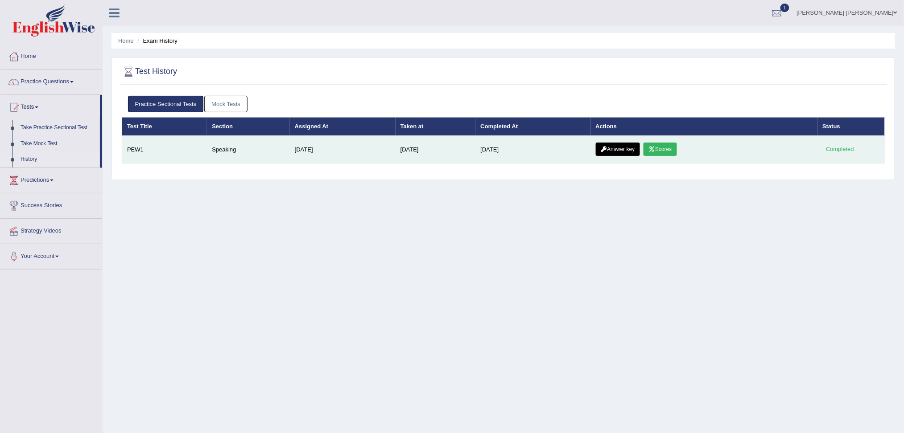
click at [629, 149] on link "Answer key" at bounding box center [618, 149] width 44 height 13
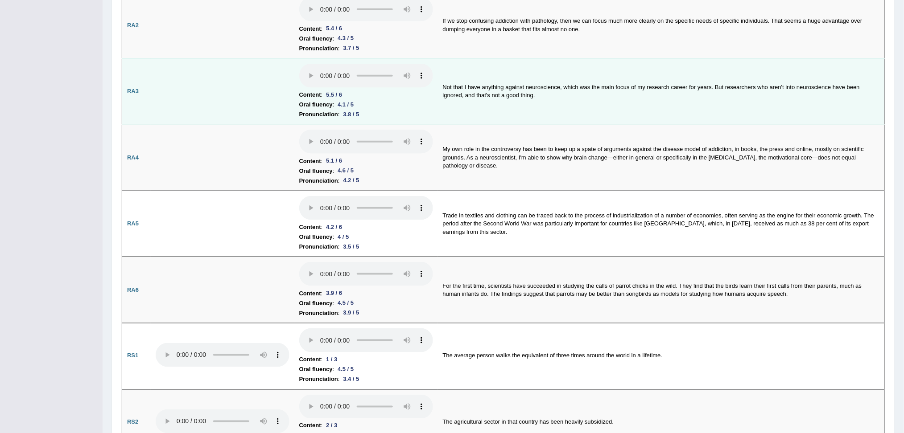
drag, startPoint x: 615, startPoint y: 213, endPoint x: 596, endPoint y: 281, distance: 70.0
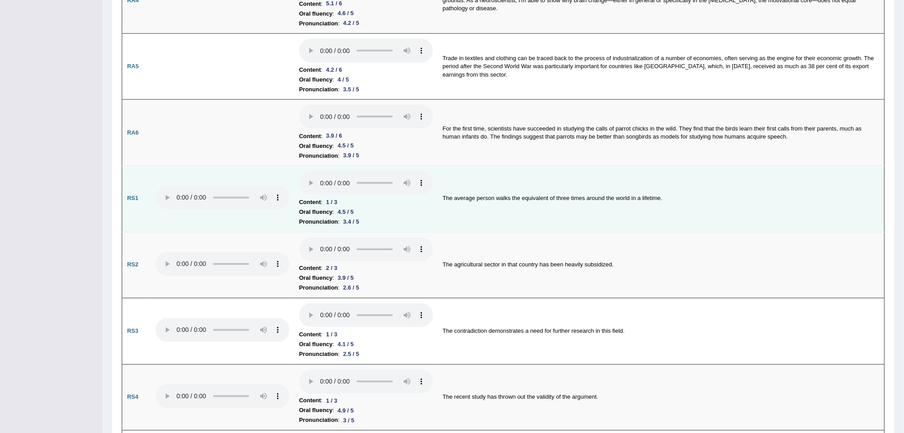
scroll to position [503, 0]
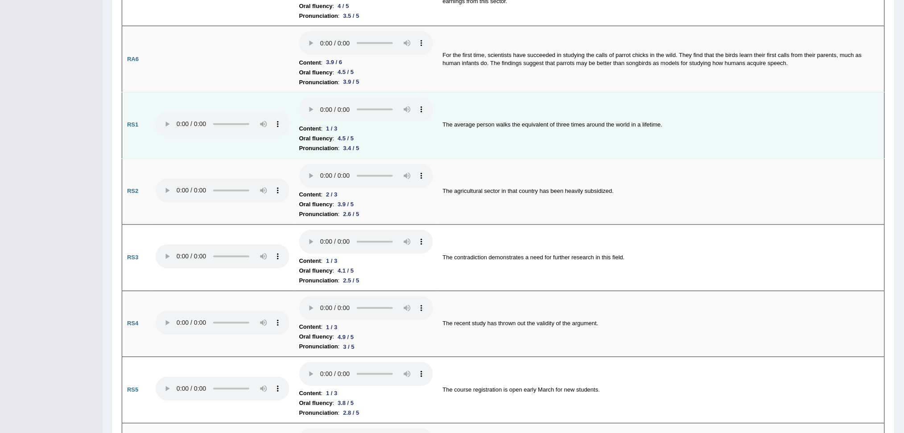
drag, startPoint x: 569, startPoint y: 195, endPoint x: 569, endPoint y: 264, distance: 69.6
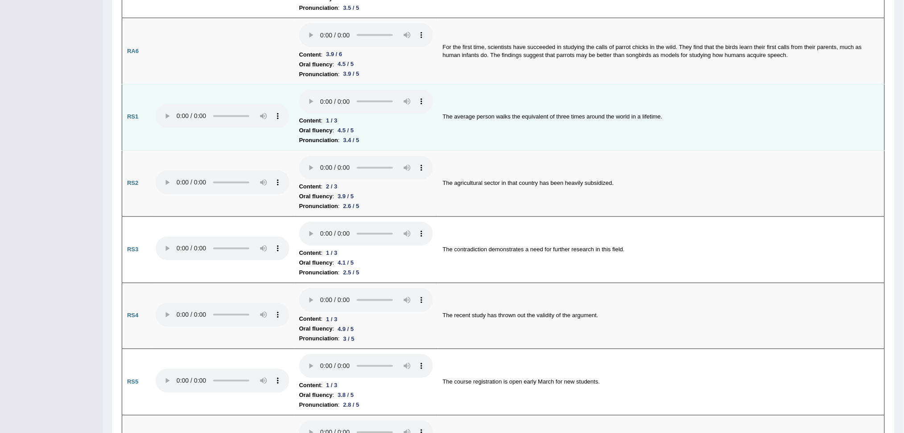
drag, startPoint x: 567, startPoint y: 140, endPoint x: 567, endPoint y: 156, distance: 16.1
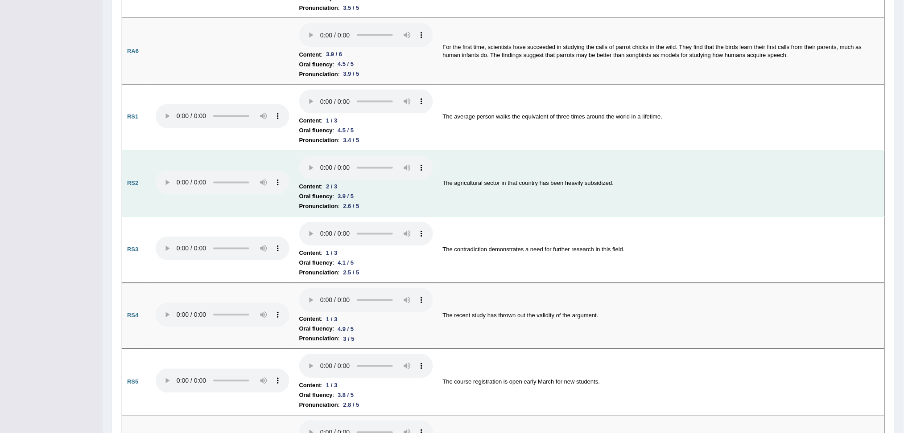
scroll to position [512, 0]
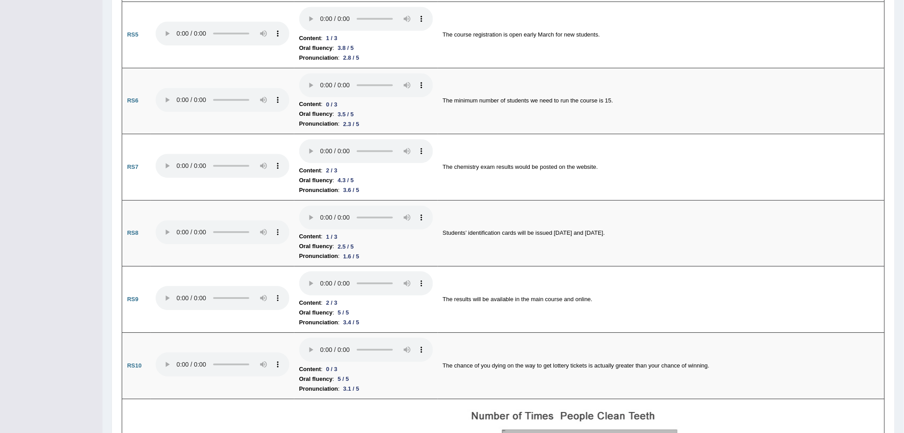
drag, startPoint x: 540, startPoint y: 160, endPoint x: 540, endPoint y: 203, distance: 43.3
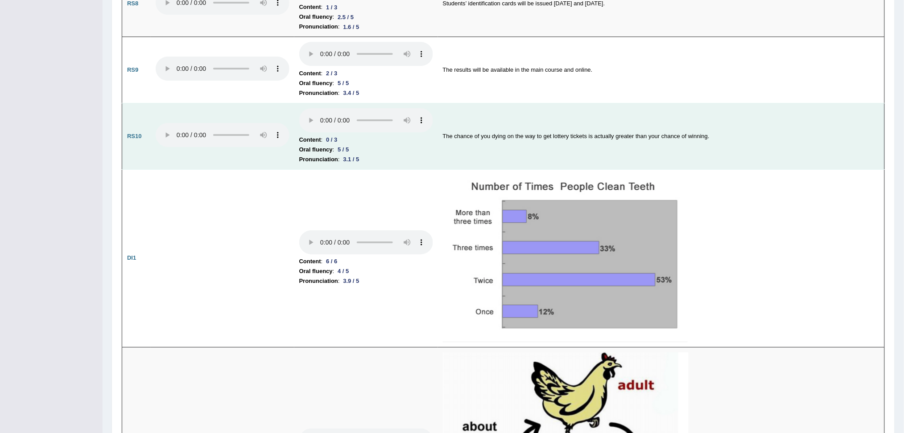
drag, startPoint x: 540, startPoint y: 203, endPoint x: 540, endPoint y: 256, distance: 53.1
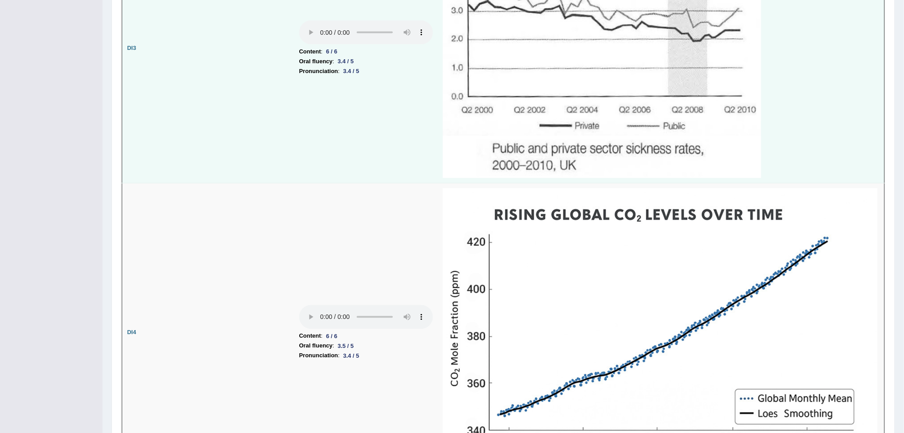
drag, startPoint x: 574, startPoint y: 173, endPoint x: 579, endPoint y: 228, distance: 55.0
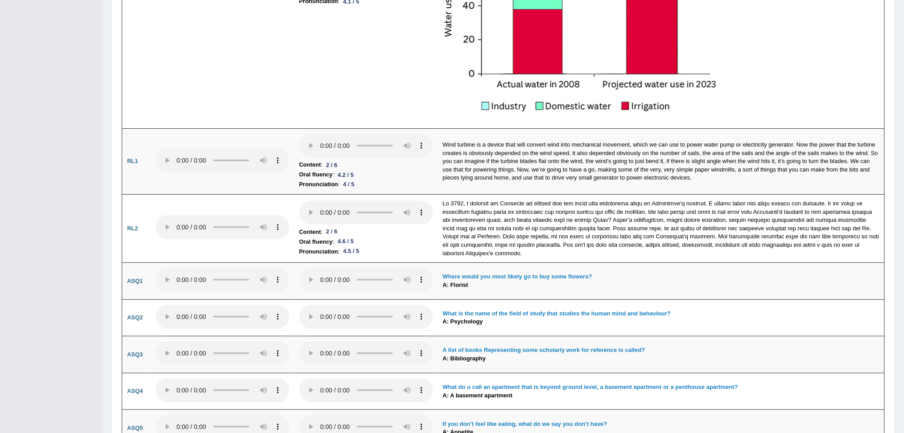
drag, startPoint x: 579, startPoint y: 228, endPoint x: 579, endPoint y: 281, distance: 53.1
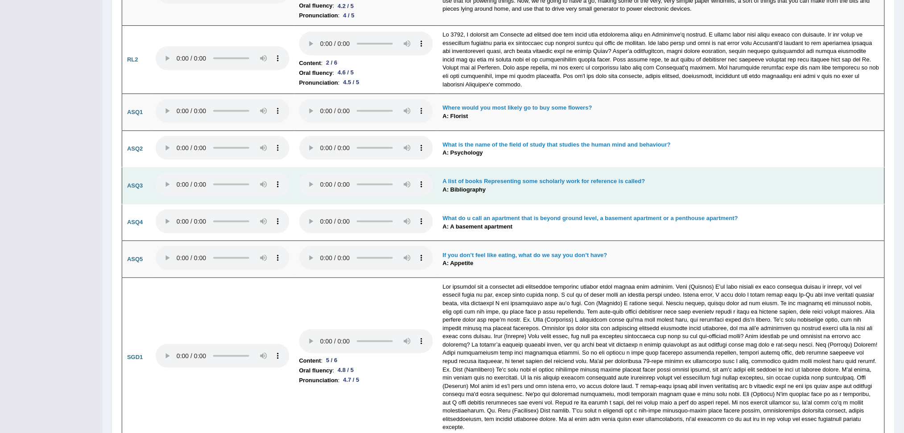
drag, startPoint x: 578, startPoint y: 201, endPoint x: 578, endPoint y: 250, distance: 49.1
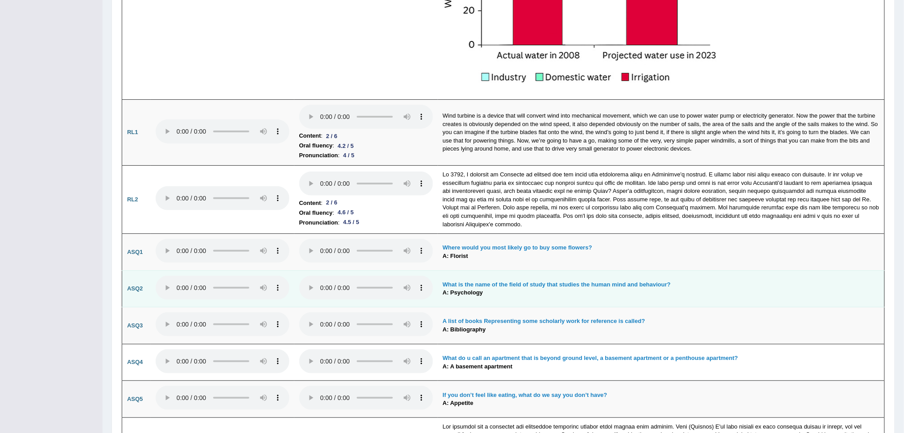
drag, startPoint x: 568, startPoint y: 237, endPoint x: 568, endPoint y: 181, distance: 56.2
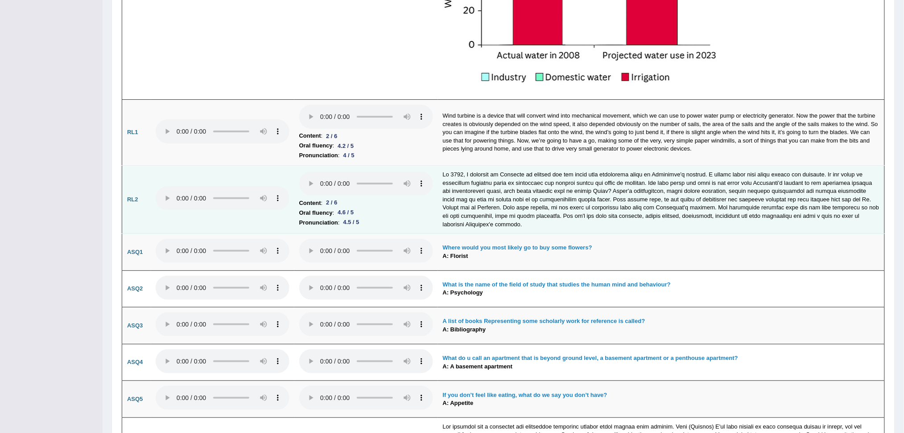
scroll to position [2417, 0]
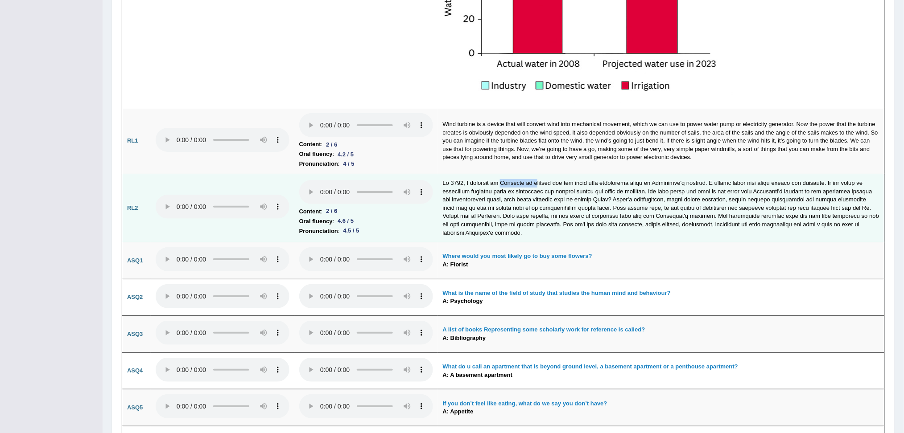
drag, startPoint x: 498, startPoint y: 182, endPoint x: 533, endPoint y: 183, distance: 35.7
click at [533, 183] on td at bounding box center [661, 208] width 447 height 68
